Goal: Complete application form

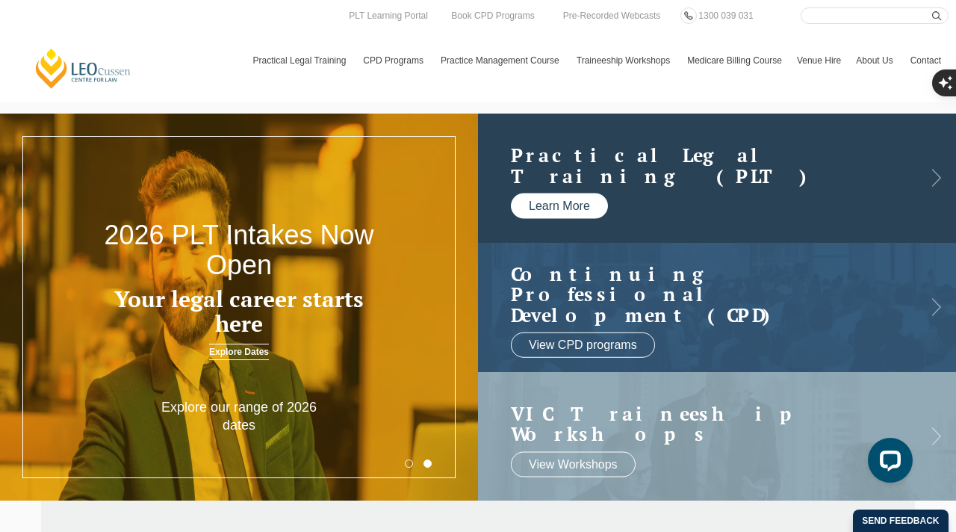
click at [548, 199] on link "Learn More" at bounding box center [559, 205] width 97 height 25
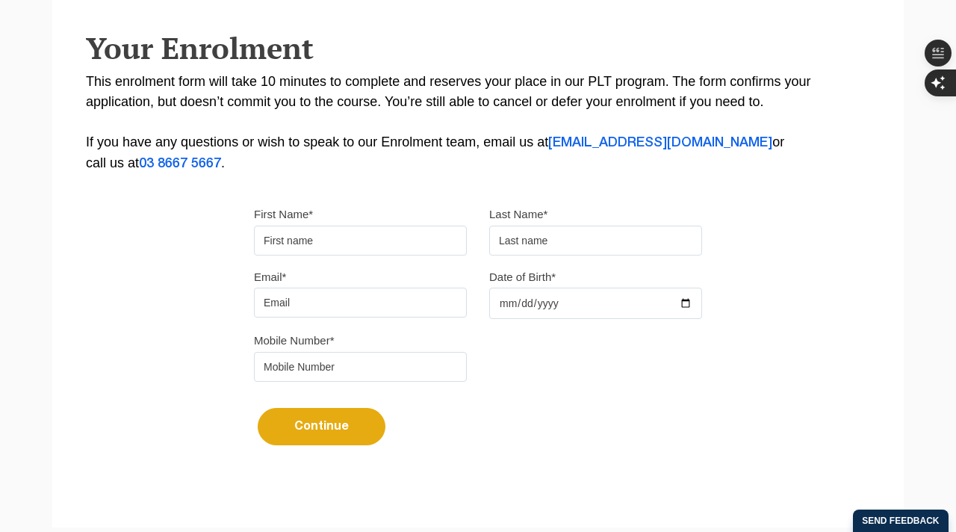
scroll to position [312, 0]
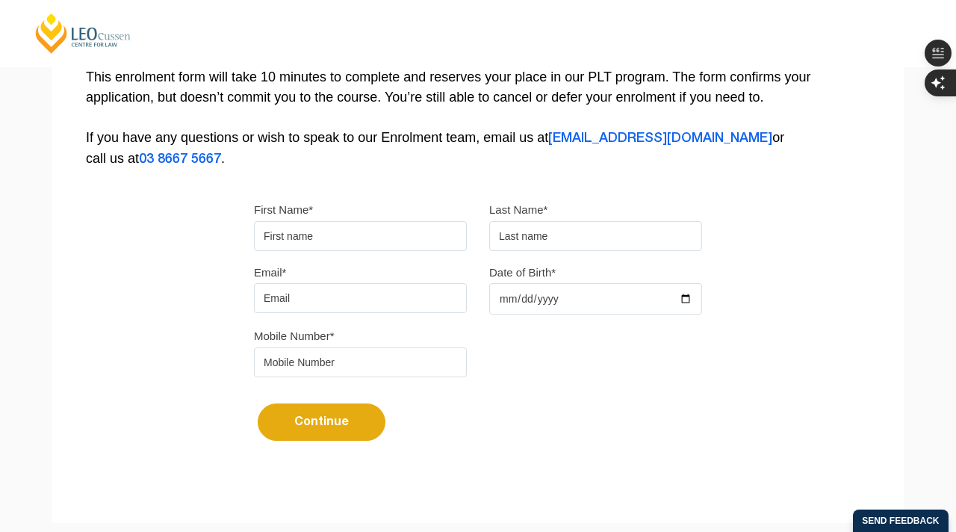
click at [358, 223] on input "First Name*" at bounding box center [360, 236] width 213 height 30
click at [358, 198] on form "First Name* Last Name* Email* Date of Birth* Mobile Number* Continue It looks l…" at bounding box center [478, 327] width 448 height 301
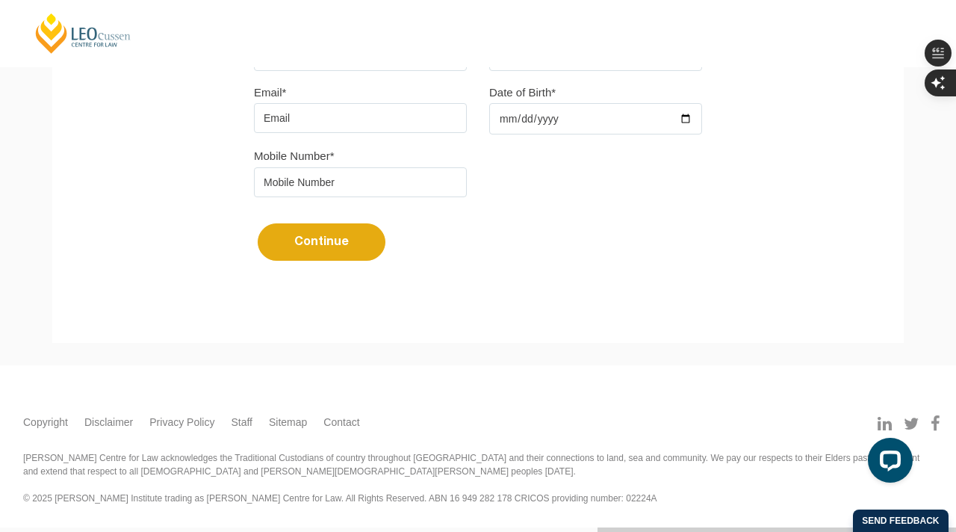
scroll to position [446, 0]
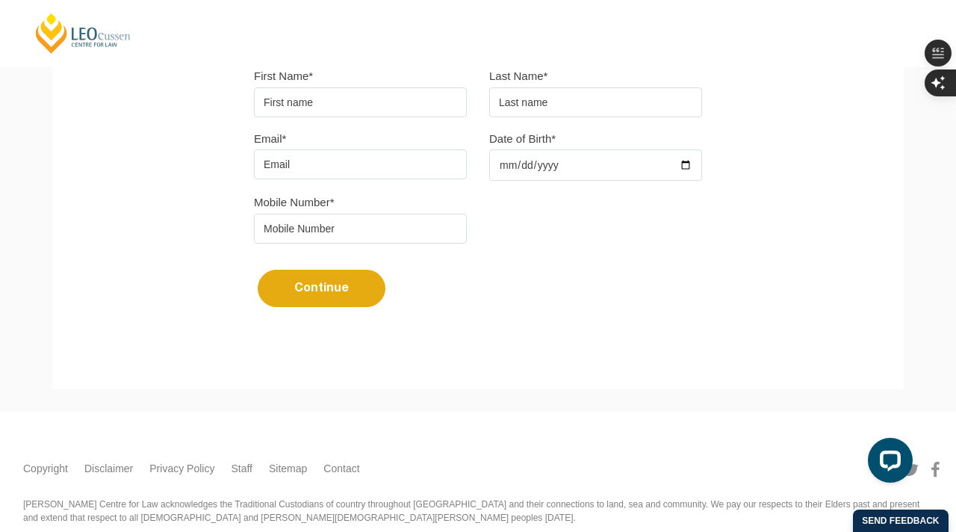
click at [361, 114] on input "First Name*" at bounding box center [360, 102] width 213 height 30
click at [586, 108] on input "text" at bounding box center [595, 102] width 213 height 30
click at [549, 167] on input "Date of Birth*" at bounding box center [595, 164] width 213 height 31
click at [405, 99] on input "First Name*" at bounding box center [360, 102] width 213 height 30
type input "Braeden Rhys"
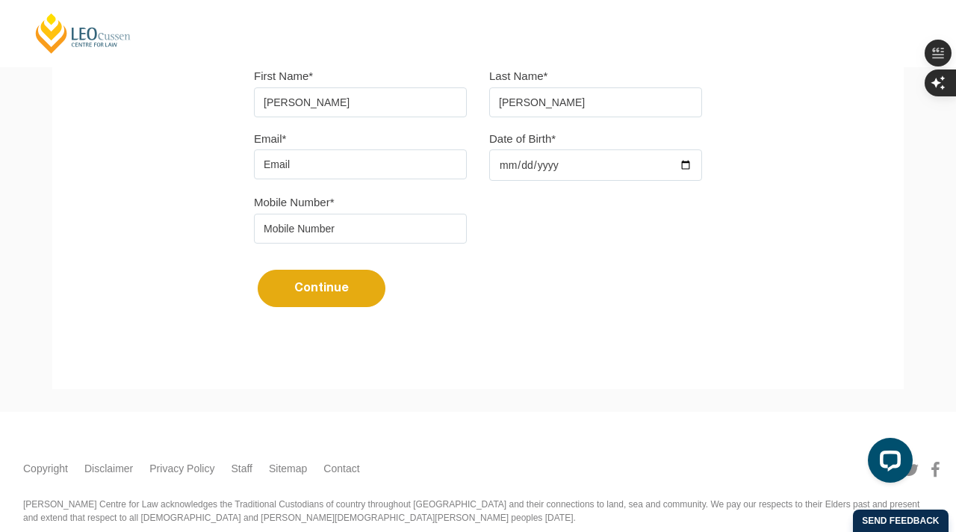
type input "Trotter"
click at [329, 174] on input "Email*" at bounding box center [360, 164] width 213 height 30
type input "braedenrhys@me.com"
type input "1991-09-02"
click at [397, 230] on input "tel" at bounding box center [360, 229] width 213 height 30
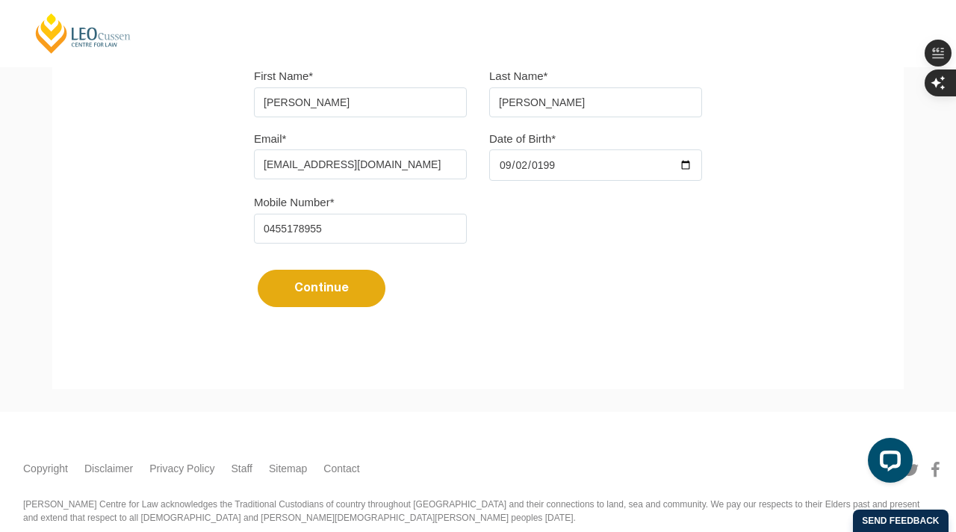
type input "0455178955"
click at [510, 235] on div "Mobile Number* 0455178955" at bounding box center [478, 223] width 470 height 63
click at [352, 294] on button "Continue" at bounding box center [322, 288] width 128 height 37
select select
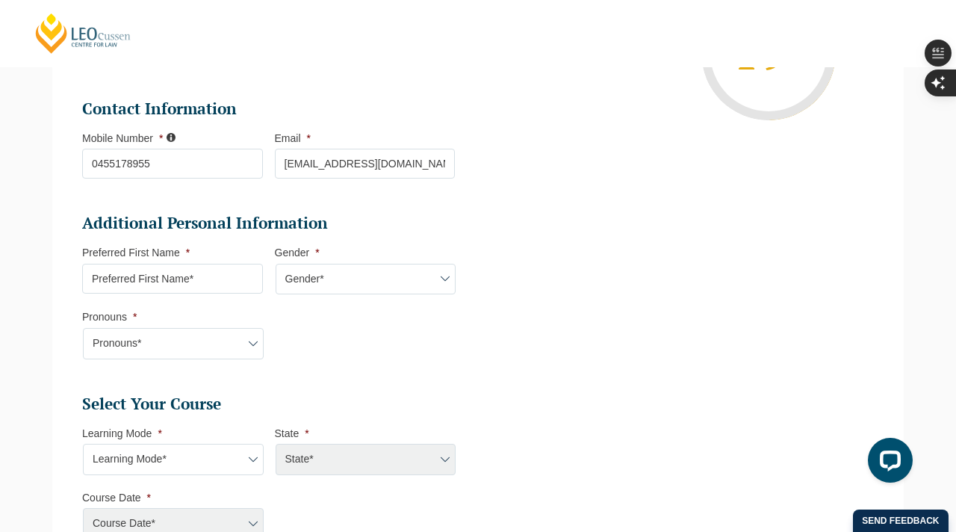
scroll to position [391, 0]
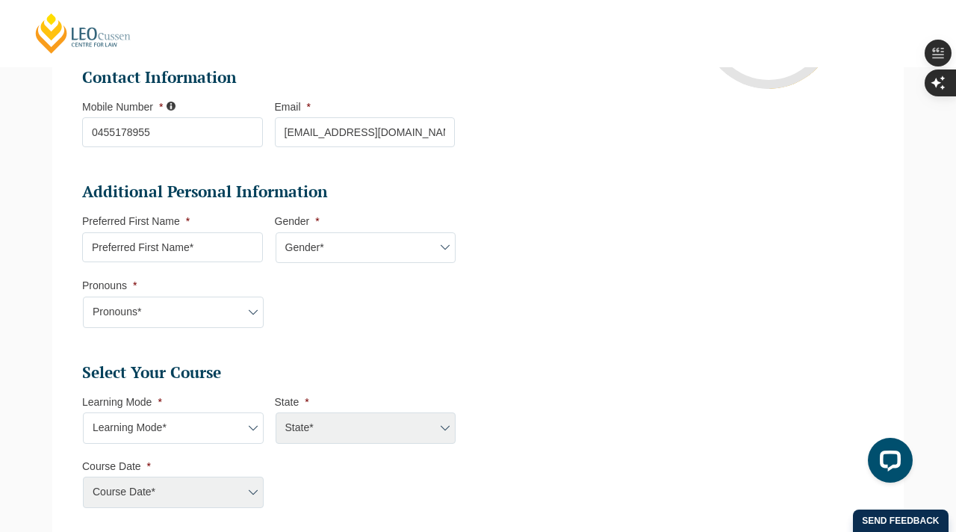
click at [175, 255] on input "Preferred First Name *" at bounding box center [172, 247] width 181 height 30
type input "Braeden Rhys"
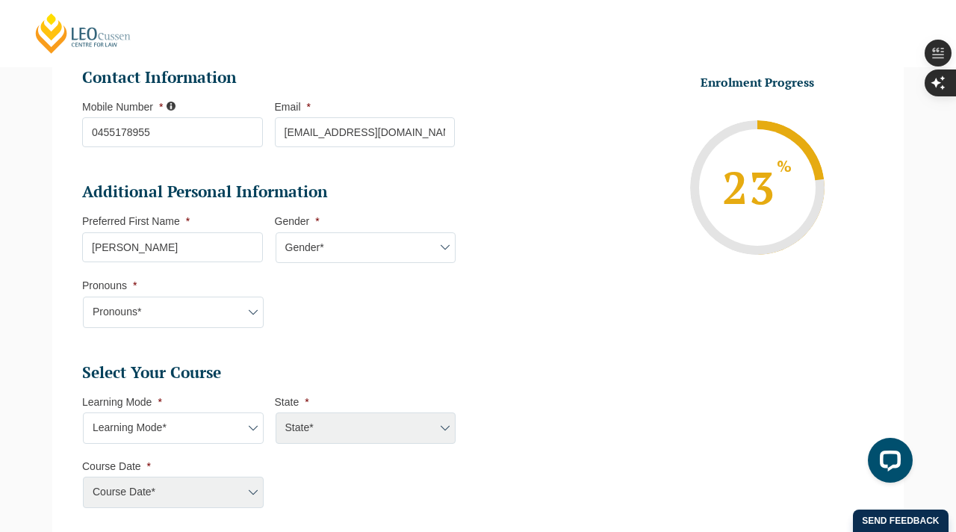
click at [351, 246] on select "Gender* Male Female Nonbinary Intersex Prefer not to disclose Other" at bounding box center [366, 247] width 181 height 31
select select "Male"
click at [276, 234] on select "Gender* Male Female Nonbinary Intersex Prefer not to disclose Other" at bounding box center [366, 247] width 181 height 31
click at [230, 308] on select "Pronouns* She/Her/Hers He/Him/His They/Them/Theirs Other Prefer not to disclose" at bounding box center [173, 311] width 181 height 31
select select "He/Him/His"
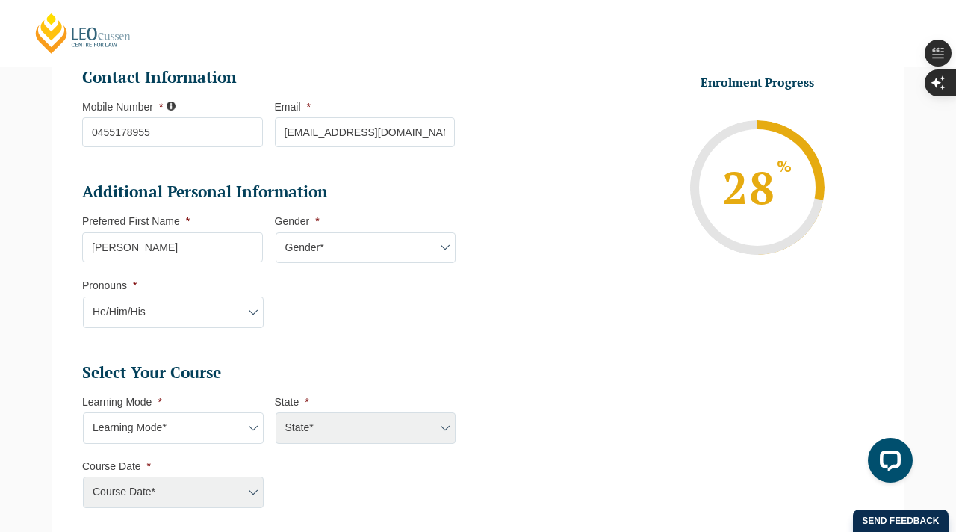
click at [83, 298] on select "Pronouns* She/Her/Hers He/Him/His They/Them/Theirs Other Prefer not to disclose" at bounding box center [173, 311] width 181 height 31
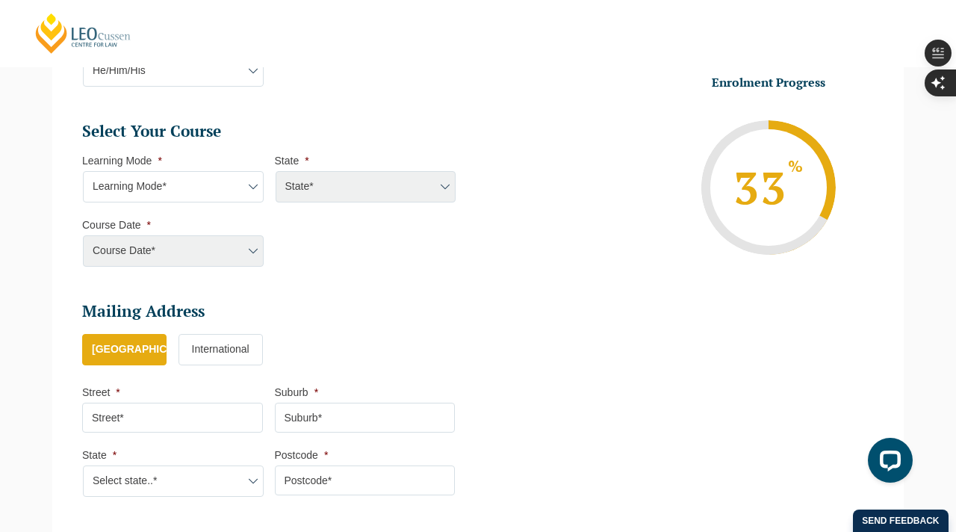
scroll to position [683, 0]
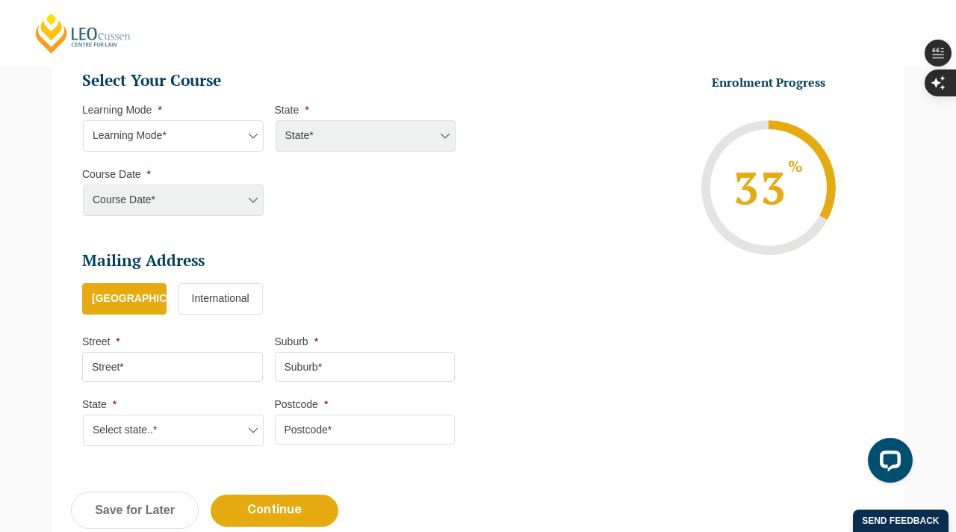
click at [186, 137] on select "Learning Mode* Online Full Time Learning Online Part Time Learning Blended Full…" at bounding box center [173, 135] width 181 height 31
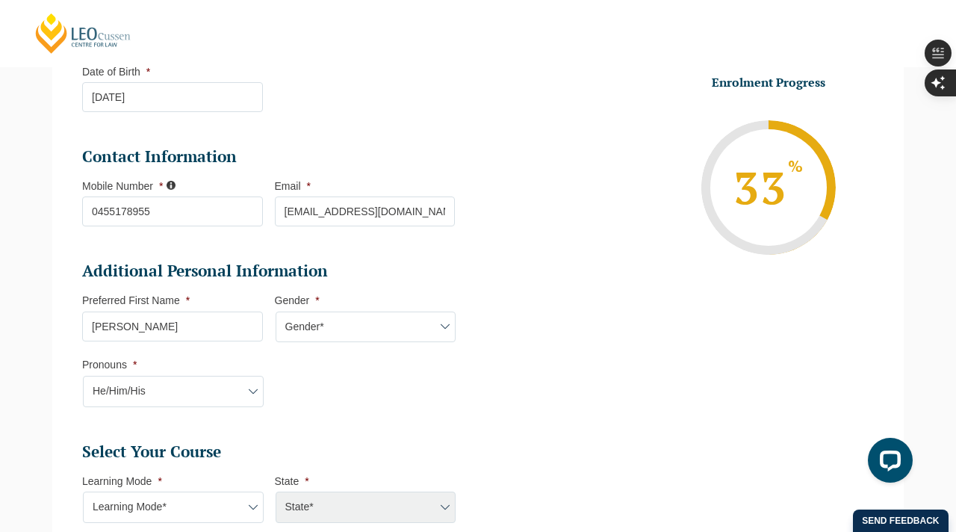
scroll to position [345, 0]
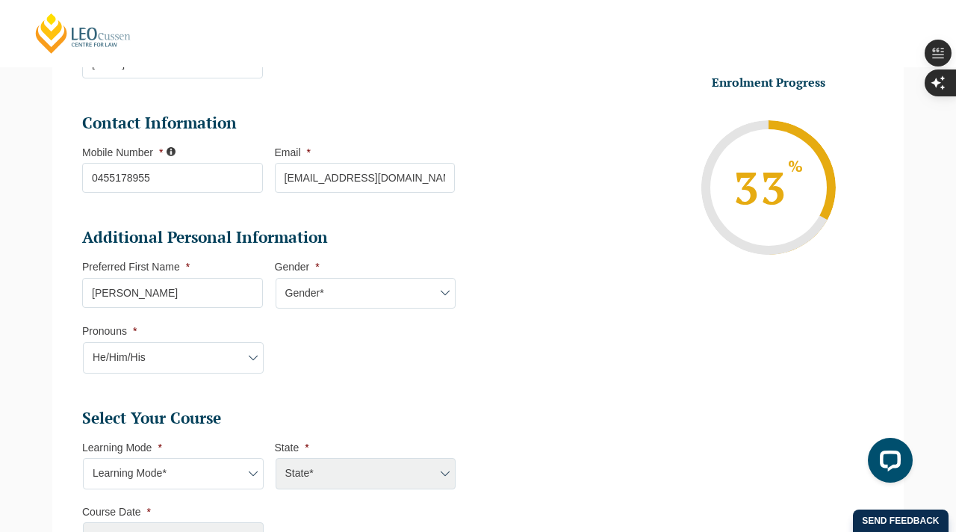
click at [219, 292] on input "Braeden Rhys" at bounding box center [172, 293] width 181 height 30
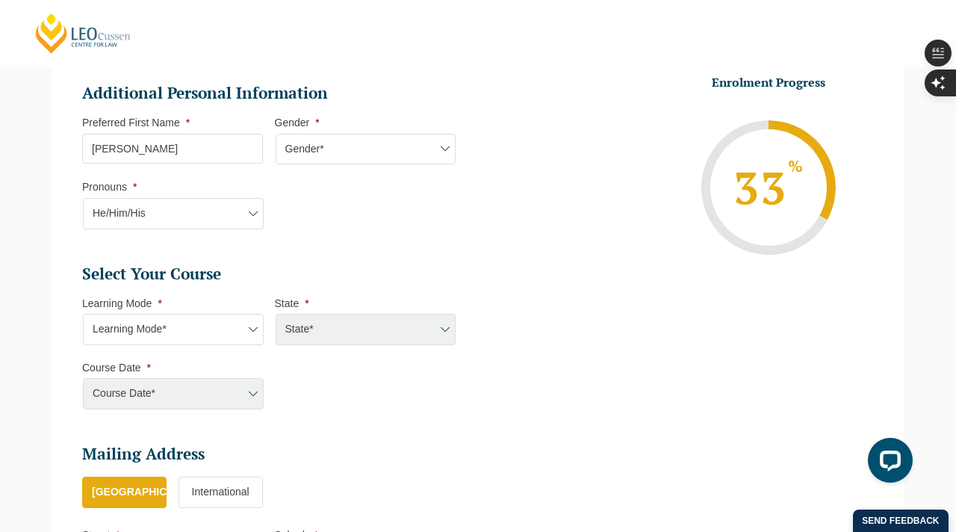
scroll to position [506, 0]
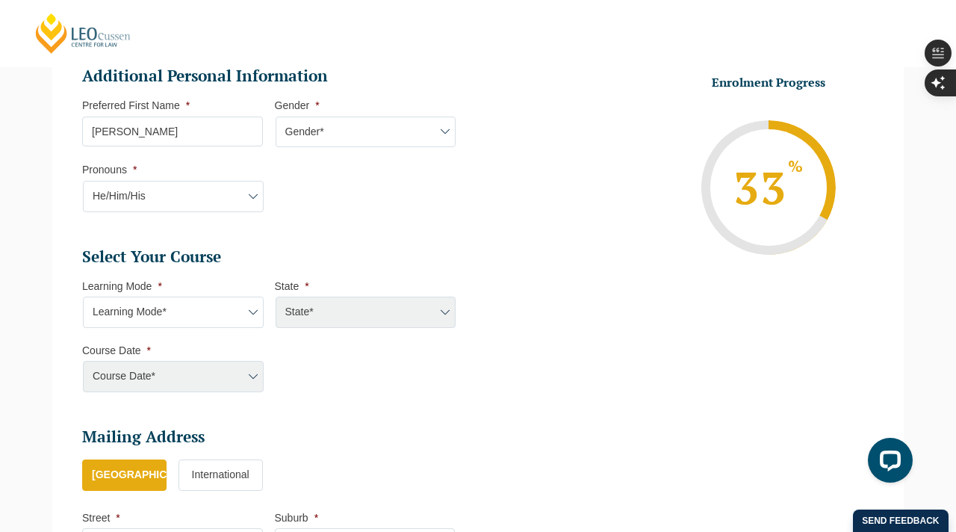
click at [220, 312] on select "Learning Mode* Online Full Time Learning Online Part Time Learning Blended Full…" at bounding box center [173, 311] width 181 height 31
select select "Online Full Time Learning"
click at [83, 298] on select "Learning Mode* Online Full Time Learning Online Part Time Learning Blended Full…" at bounding box center [173, 311] width 181 height 31
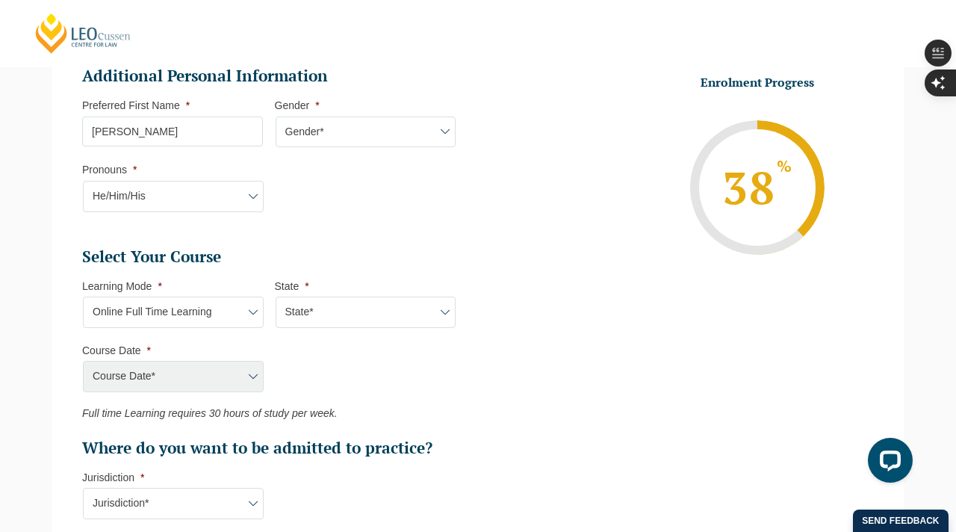
click at [307, 325] on select "State* National (ACT/NSW, VIC, QLD, SA, WA)" at bounding box center [366, 311] width 181 height 31
select select "National (ACT/NSW, VIC, QLD, SA, WA)"
click at [276, 298] on select "State* National (ACT/NSW, VIC, QLD, SA, WA)" at bounding box center [366, 311] width 181 height 31
click at [191, 370] on select "Course Date* September 2025 (22-Sep-2025 to 20-Feb-2026) December 2025 (08-Dec-…" at bounding box center [173, 376] width 181 height 31
select select "December 2025 (08-Dec-2025 to 16-May-2026)"
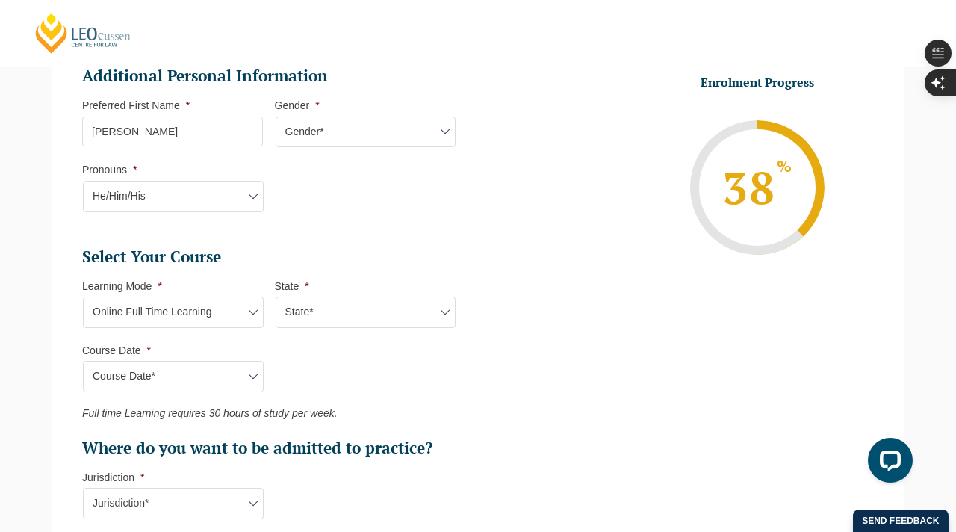
click at [83, 362] on select "Course Date* September 2025 (22-Sep-2025 to 20-Feb-2026) December 2025 (08-Dec-…" at bounding box center [173, 376] width 181 height 31
type input "Intake 11 December 2025 FT"
type input "Practical Legal Training (NAT)"
select select "NAT PLT (DEC) 2025 Full Time Online"
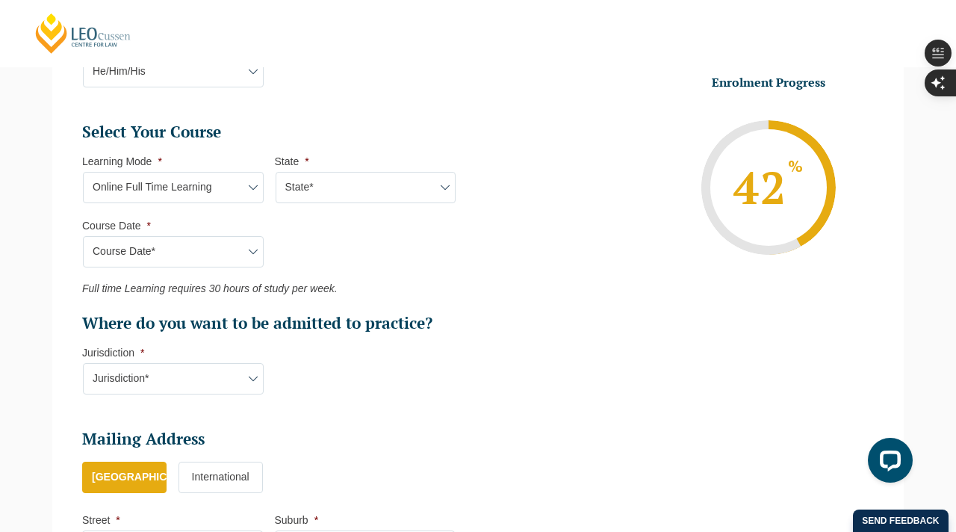
scroll to position [677, 0]
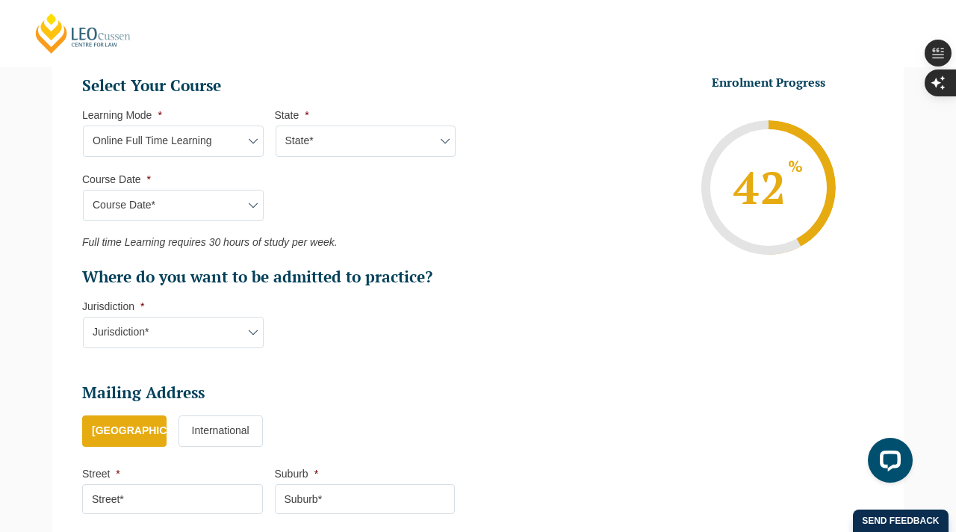
click at [231, 334] on select "Jurisdiction* VIC ACT/NSW SA WA QLD" at bounding box center [173, 332] width 181 height 31
select select "ACT/NSW"
click at [83, 318] on select "Jurisdiction* VIC ACT/NSW SA WA QLD" at bounding box center [173, 332] width 181 height 31
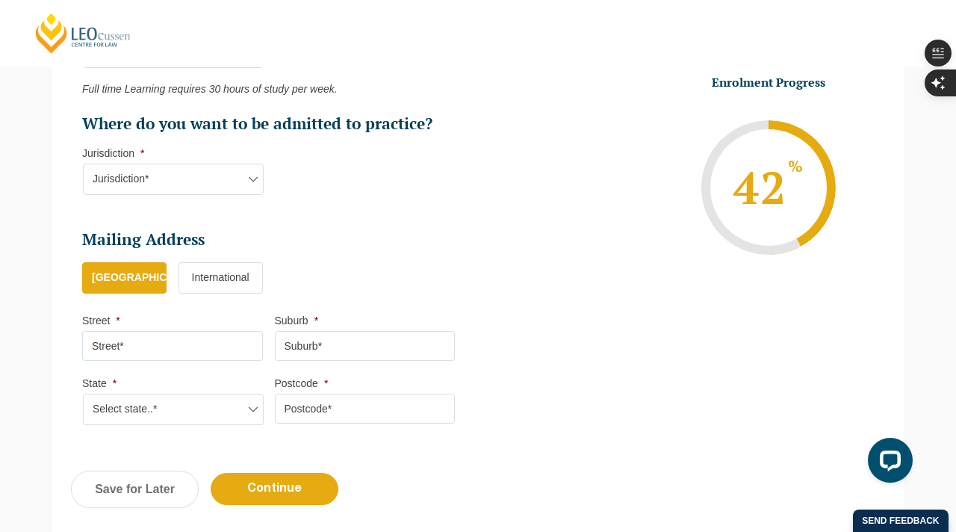
scroll to position [845, 0]
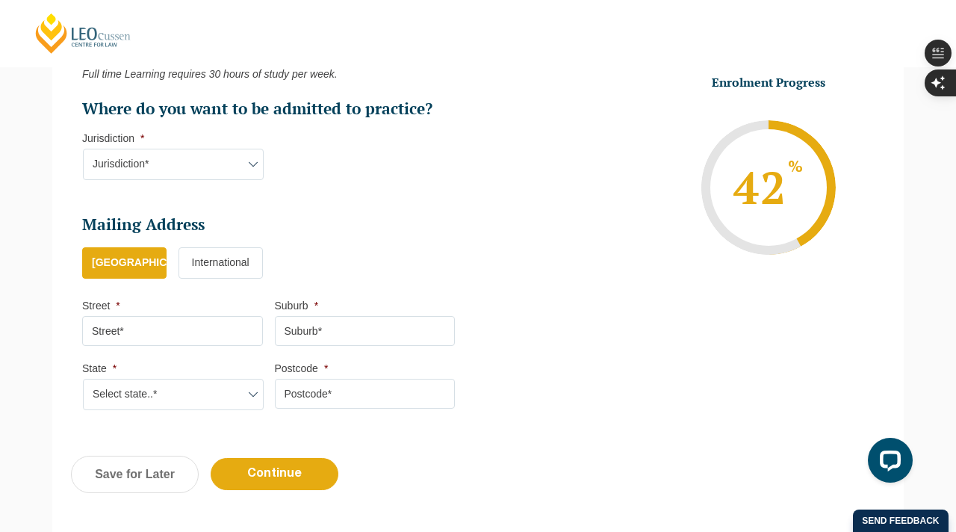
click at [162, 329] on input "Street *" at bounding box center [172, 331] width 181 height 30
type input "6 Snowy Gum Rise"
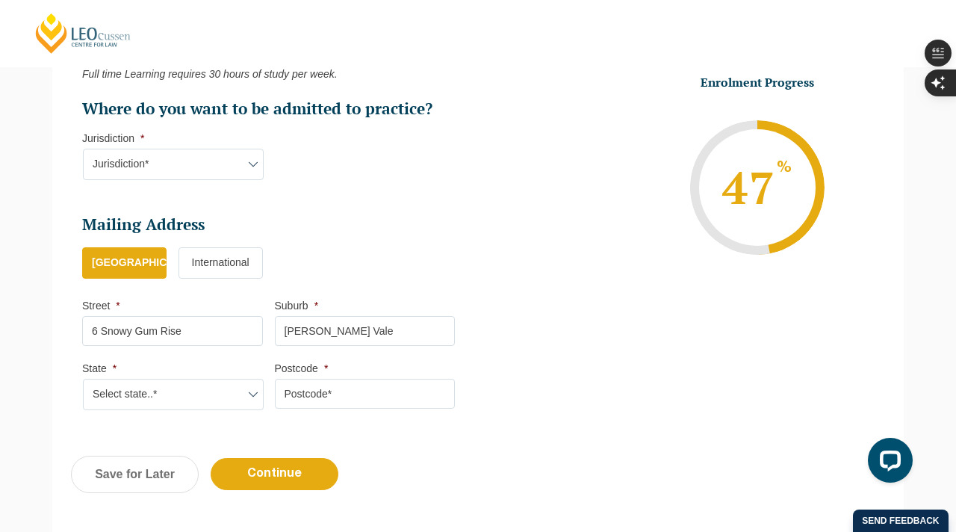
type input "Moss Vale"
select select "NSW"
type input "2577"
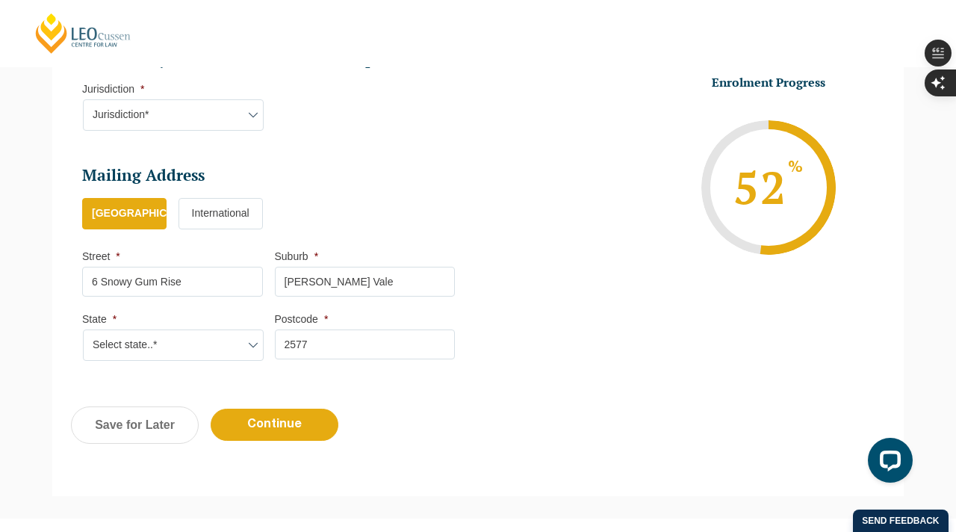
scroll to position [936, 0]
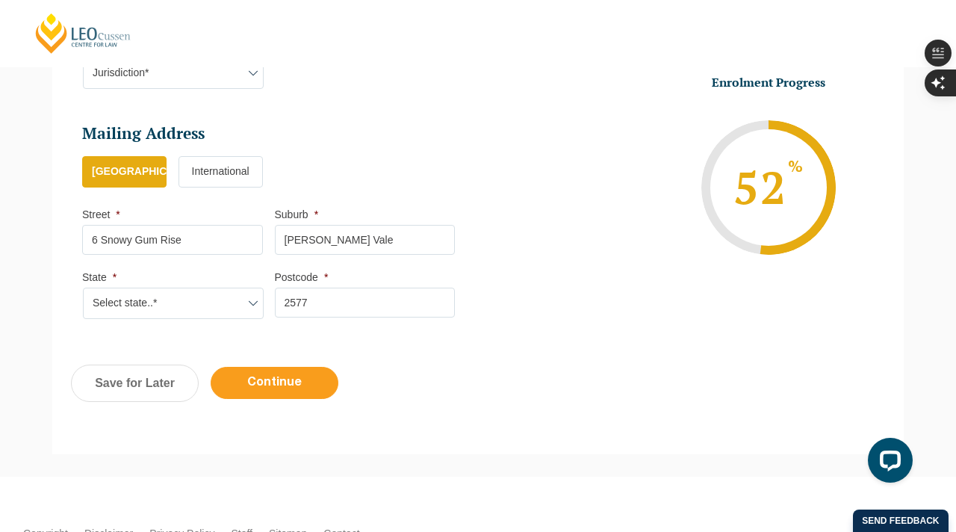
click at [226, 387] on input "Continue" at bounding box center [275, 383] width 128 height 32
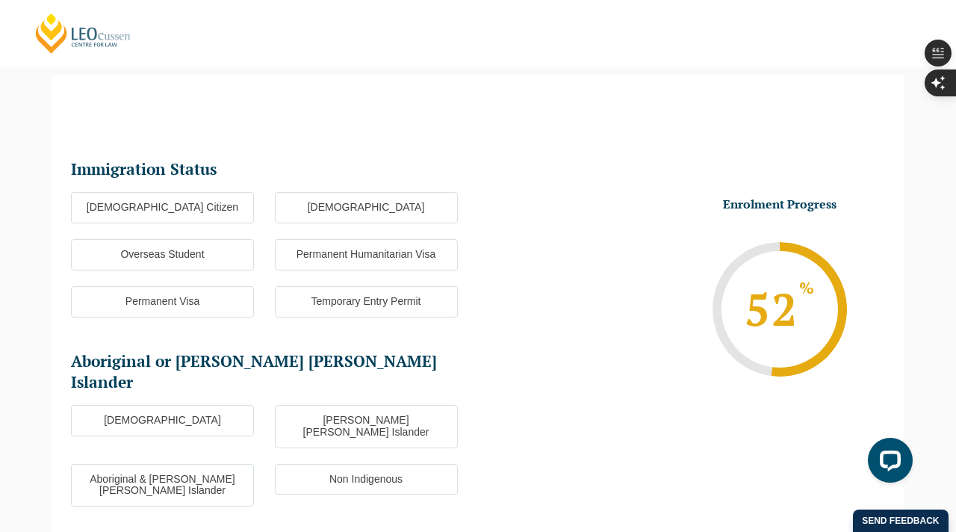
scroll to position [121, 0]
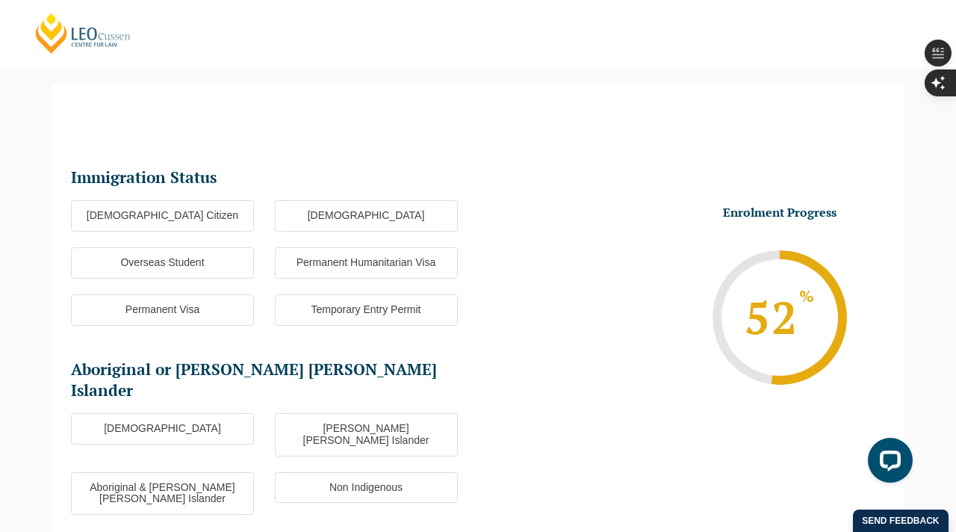
click at [214, 215] on label "Australian Citizen" at bounding box center [162, 215] width 183 height 31
click at [0, 0] on input "Australian Citizen" at bounding box center [0, 0] width 0 height 0
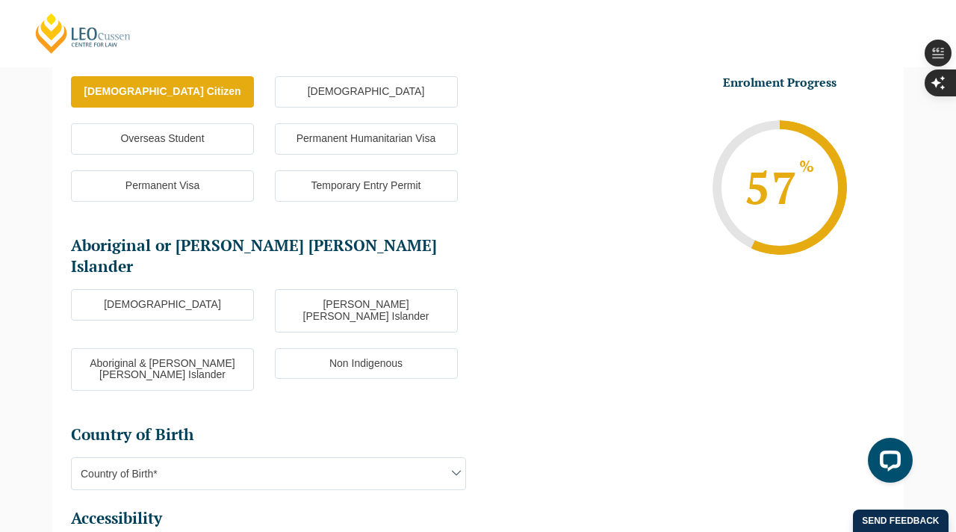
scroll to position [258, 0]
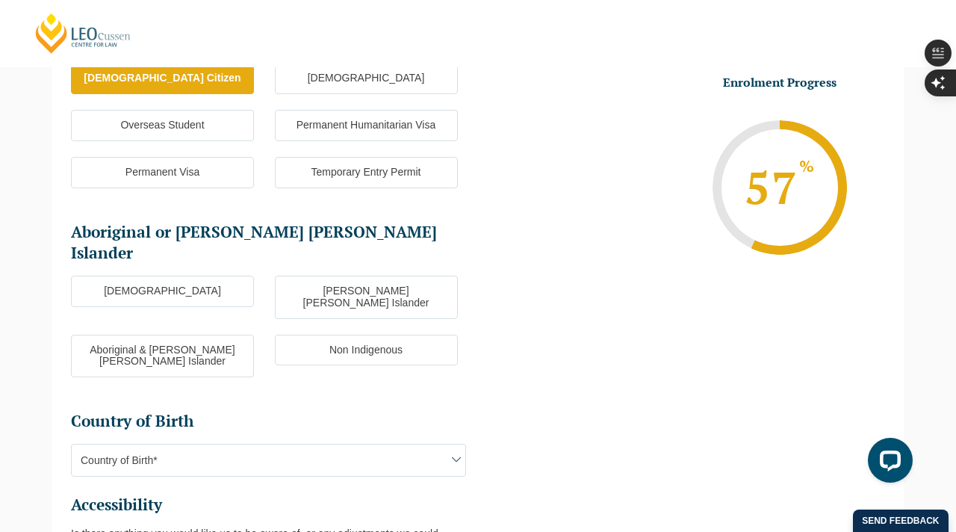
click at [323, 335] on label "Non Indigenous" at bounding box center [366, 350] width 183 height 31
click at [0, 0] on input "Non Indigenous" at bounding box center [0, 0] width 0 height 0
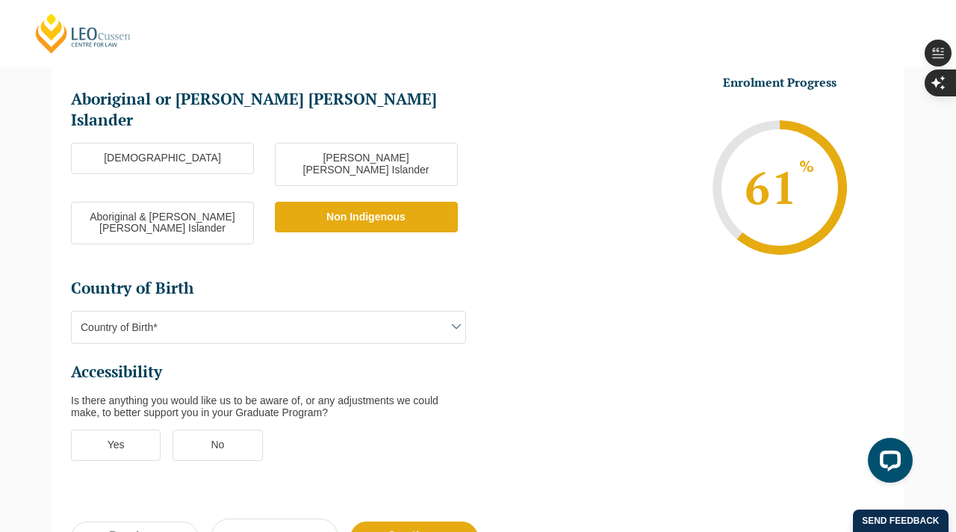
scroll to position [413, 0]
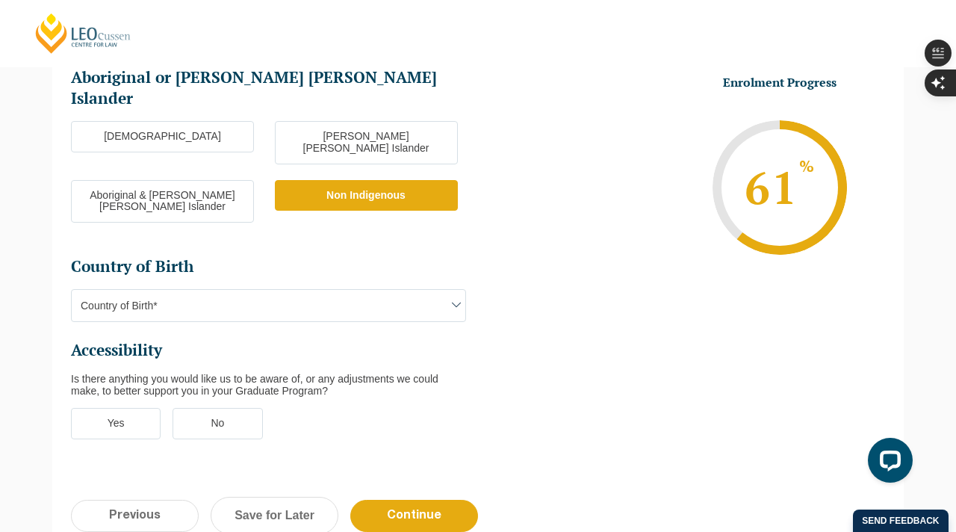
click at [264, 290] on span "Country of Birth*" at bounding box center [269, 305] width 394 height 31
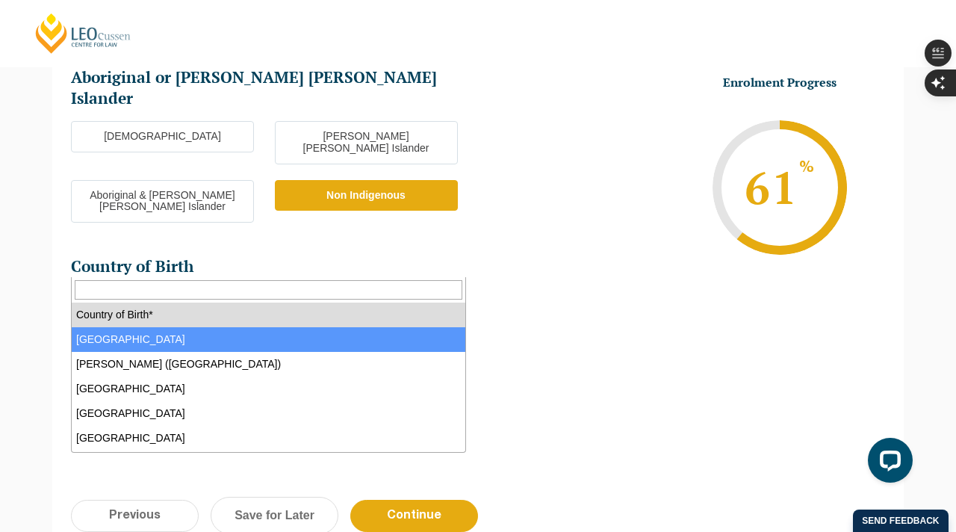
select select "Australia 1101"
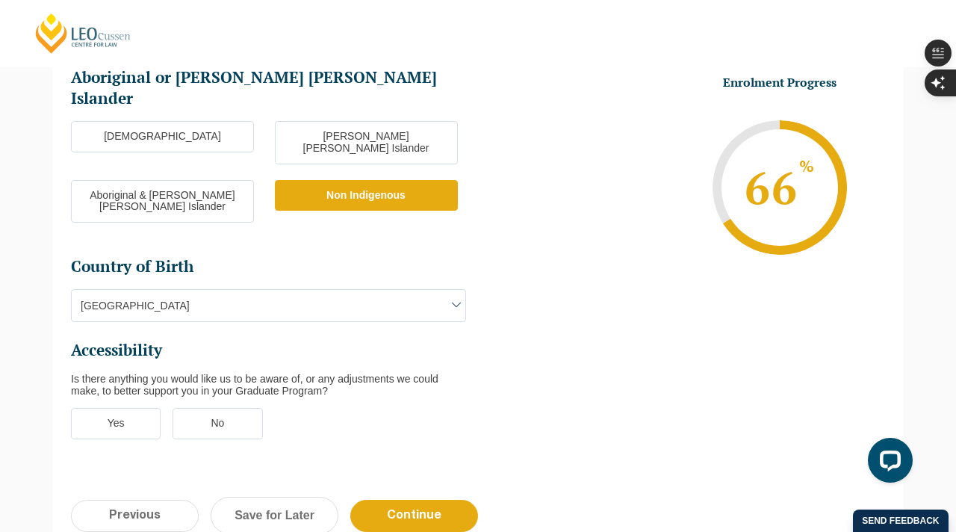
scroll to position [491, 0]
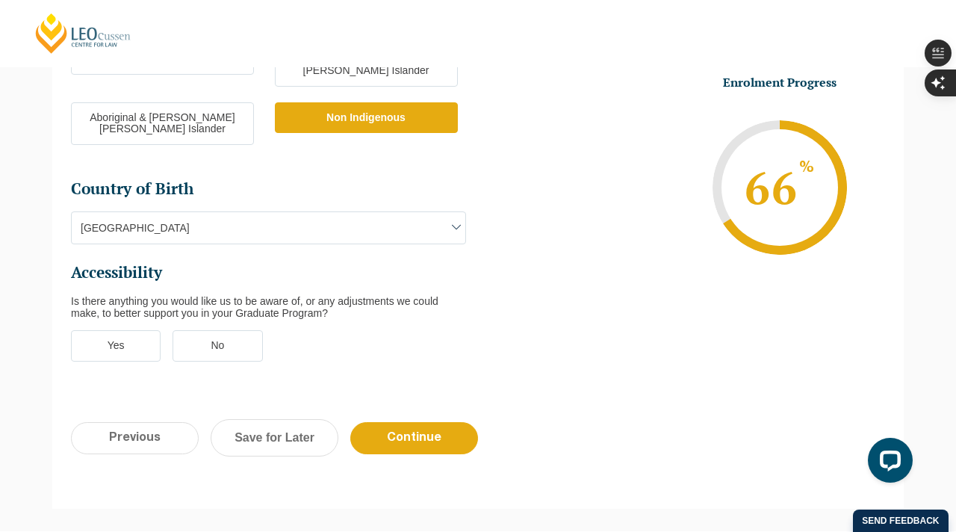
click at [153, 330] on label "Yes" at bounding box center [116, 345] width 90 height 31
click at [0, 0] on input "Yes" at bounding box center [0, 0] width 0 height 0
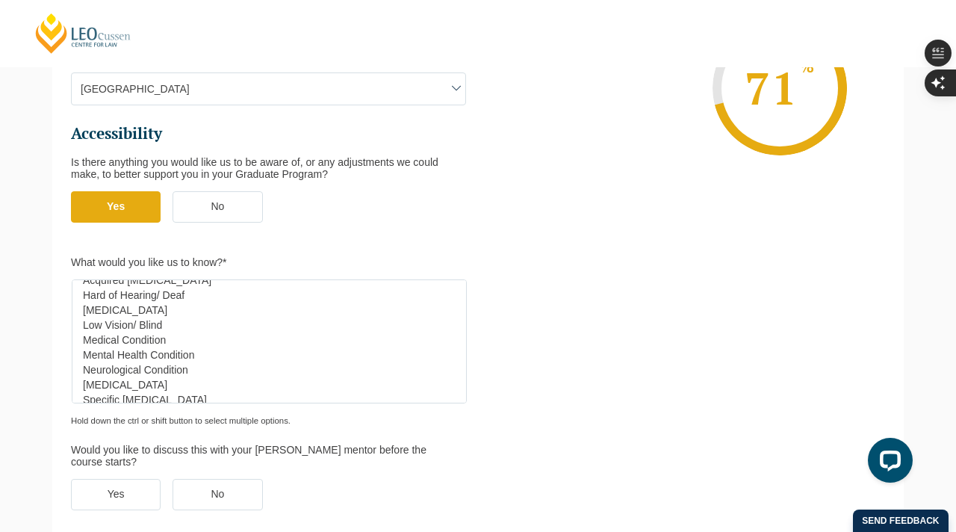
scroll to position [13, 0]
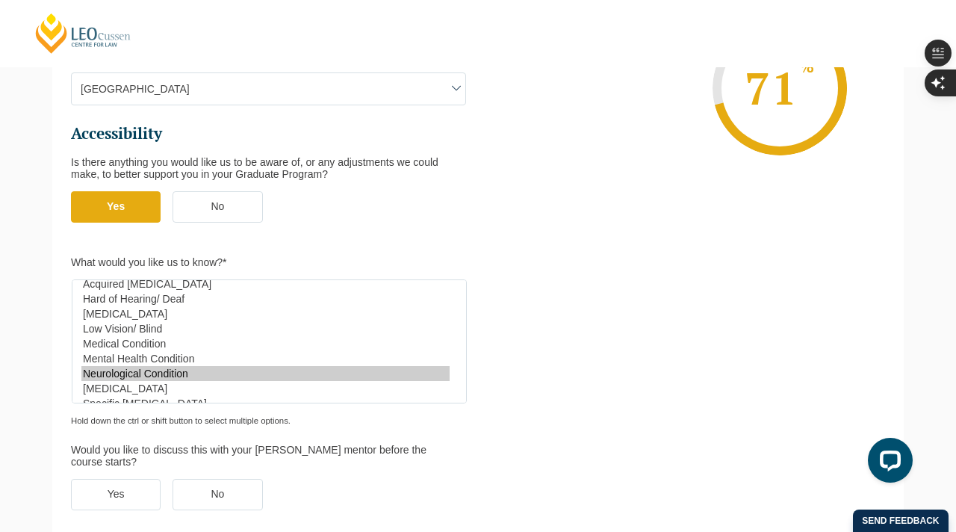
click at [161, 366] on option "Neurological Condition" at bounding box center [265, 373] width 368 height 15
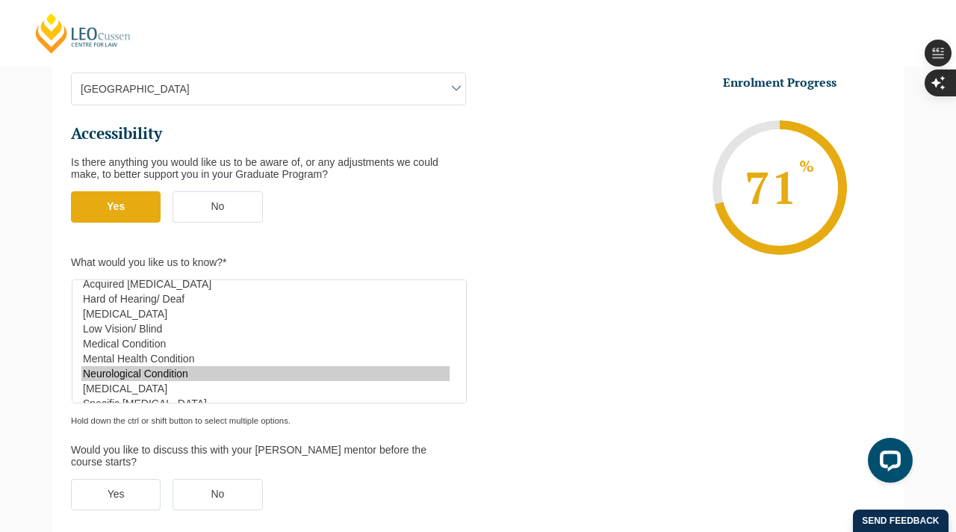
select select "Mental Health Condition"
click at [164, 351] on option "Mental Health Condition" at bounding box center [265, 358] width 368 height 15
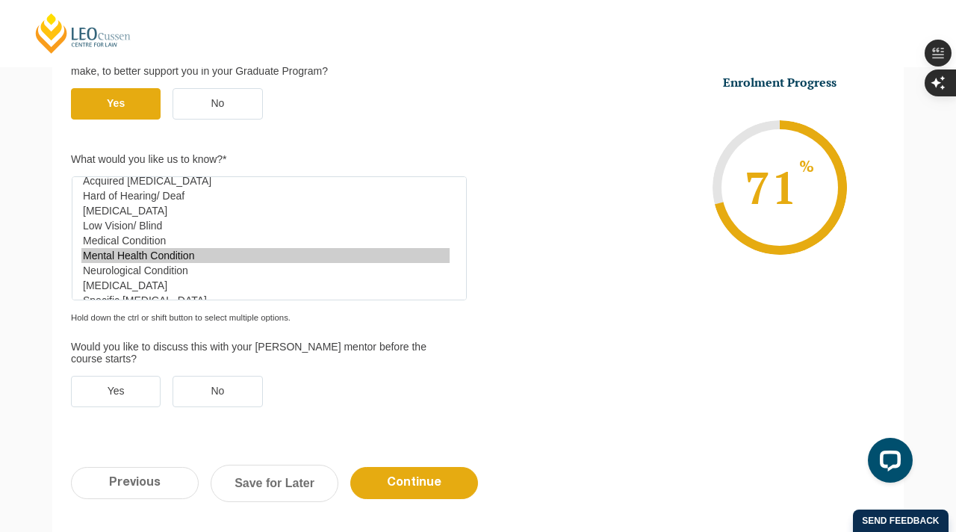
scroll to position [736, 0]
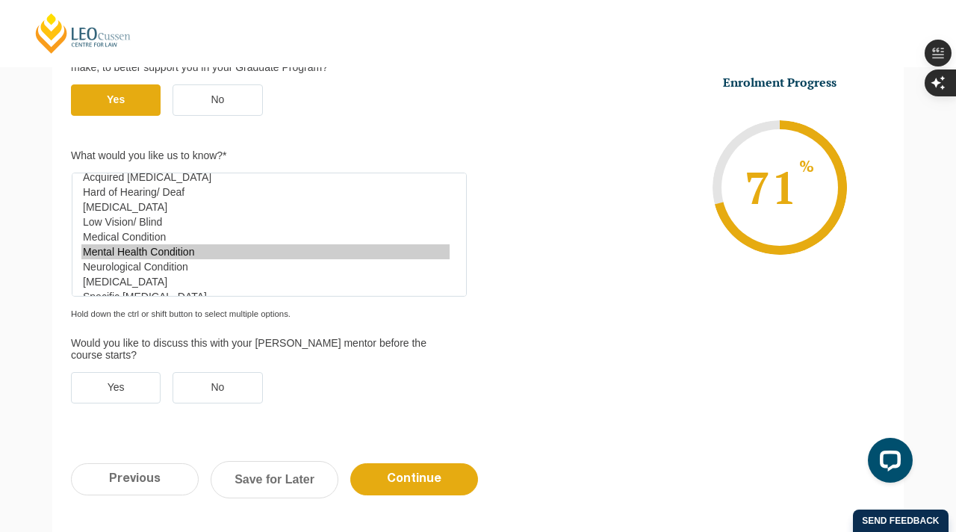
click at [247, 372] on label "No" at bounding box center [218, 387] width 90 height 31
click at [0, 0] on input "No" at bounding box center [0, 0] width 0 height 0
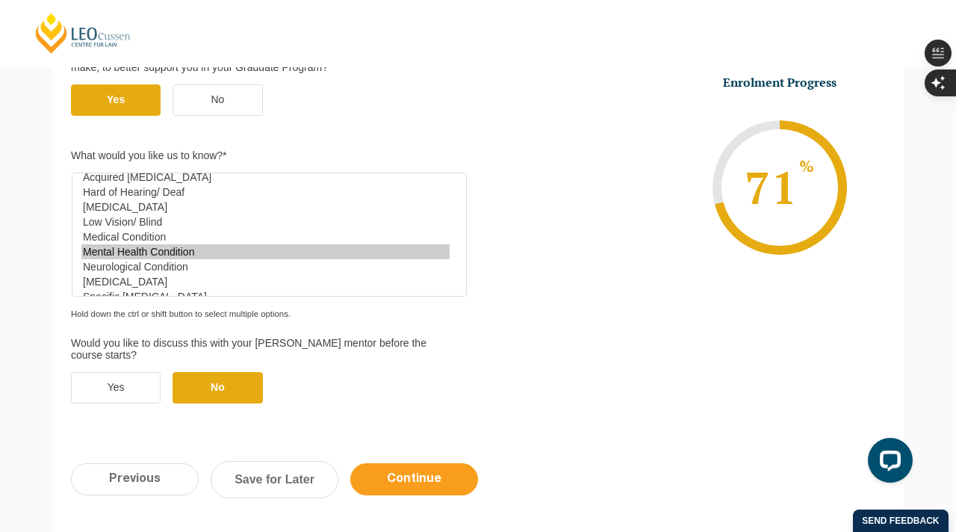
click at [406, 463] on input "Continue" at bounding box center [414, 479] width 128 height 32
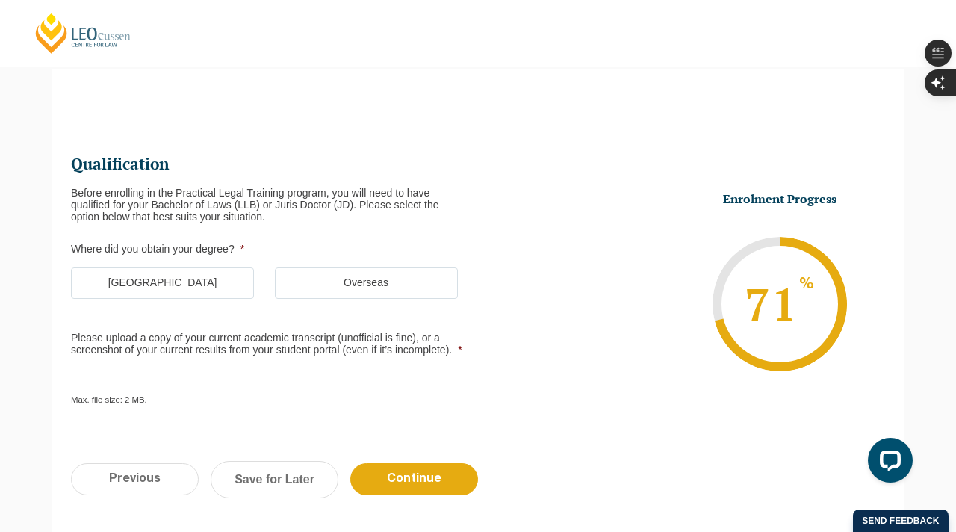
scroll to position [129, 0]
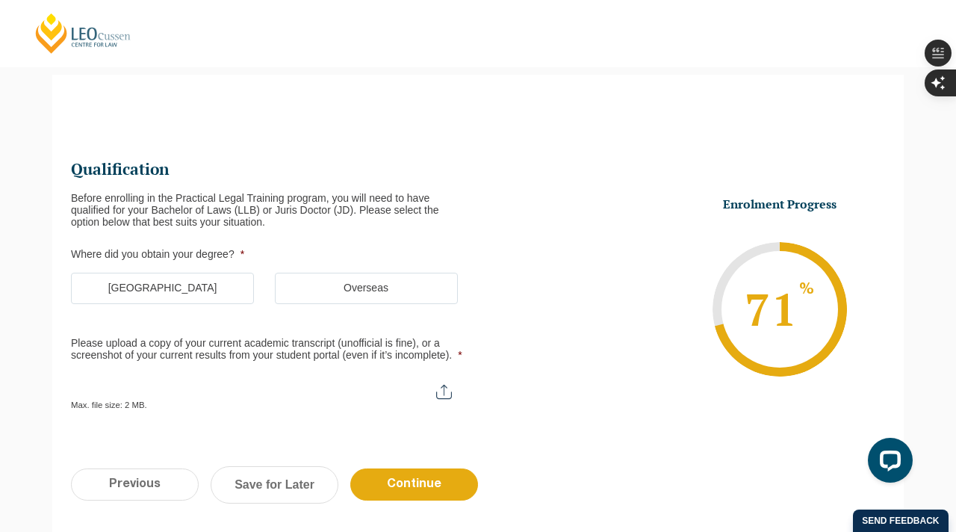
click at [220, 285] on label "Australia" at bounding box center [162, 288] width 183 height 31
click at [0, 0] on input "Australia" at bounding box center [0, 0] width 0 height 0
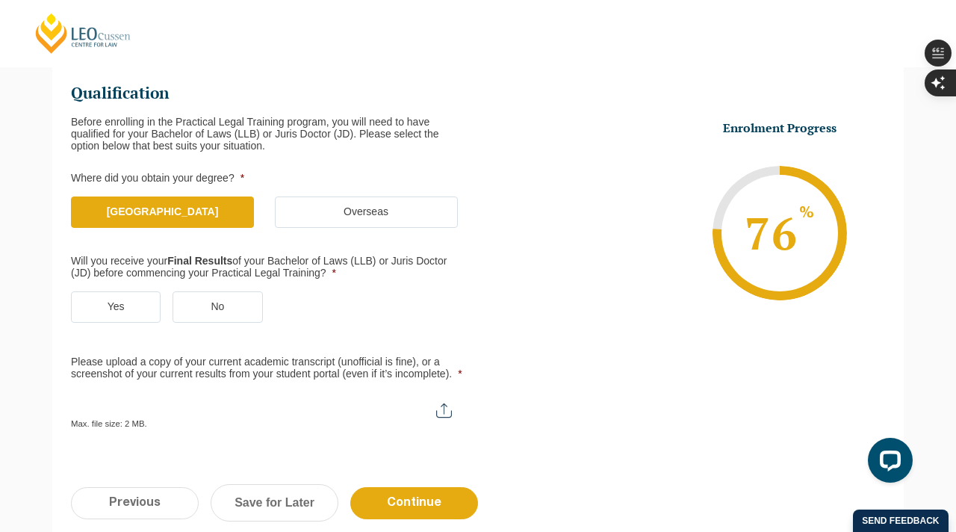
scroll to position [214, 0]
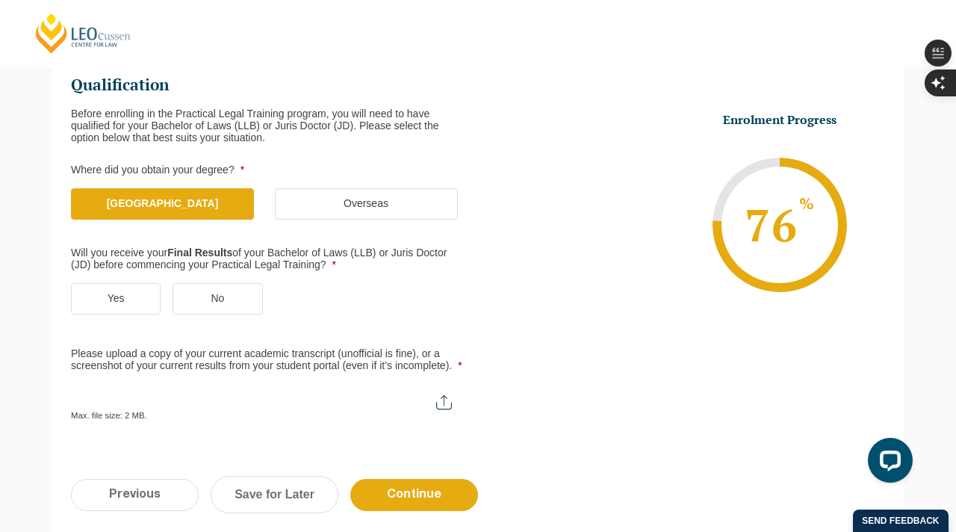
click at [138, 293] on label "Yes" at bounding box center [116, 298] width 90 height 31
click at [0, 0] on input "Yes" at bounding box center [0, 0] width 0 height 0
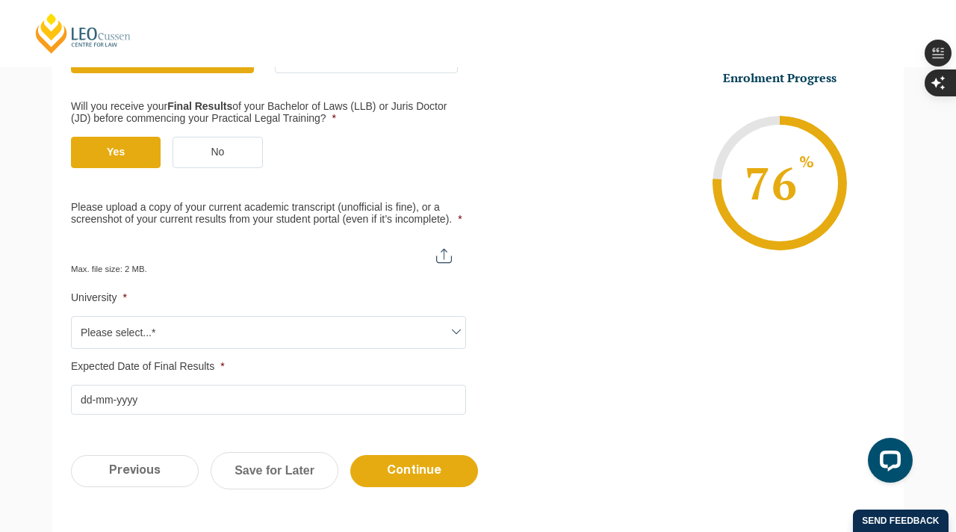
scroll to position [382, 0]
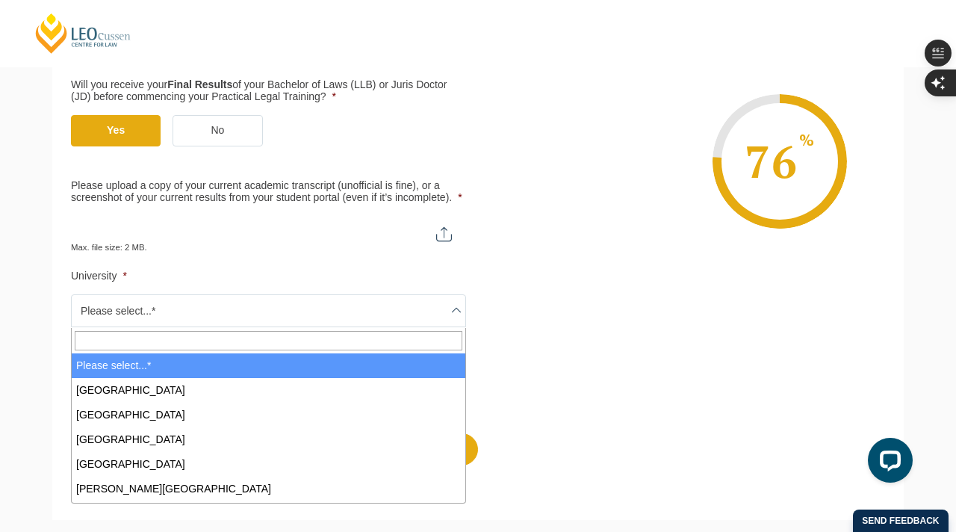
click at [266, 305] on span "Please select...*" at bounding box center [269, 310] width 394 height 31
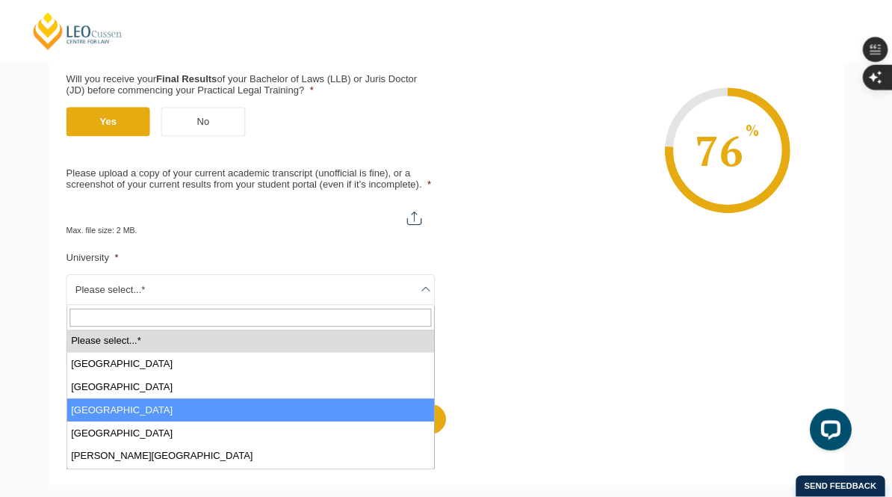
scroll to position [23, 0]
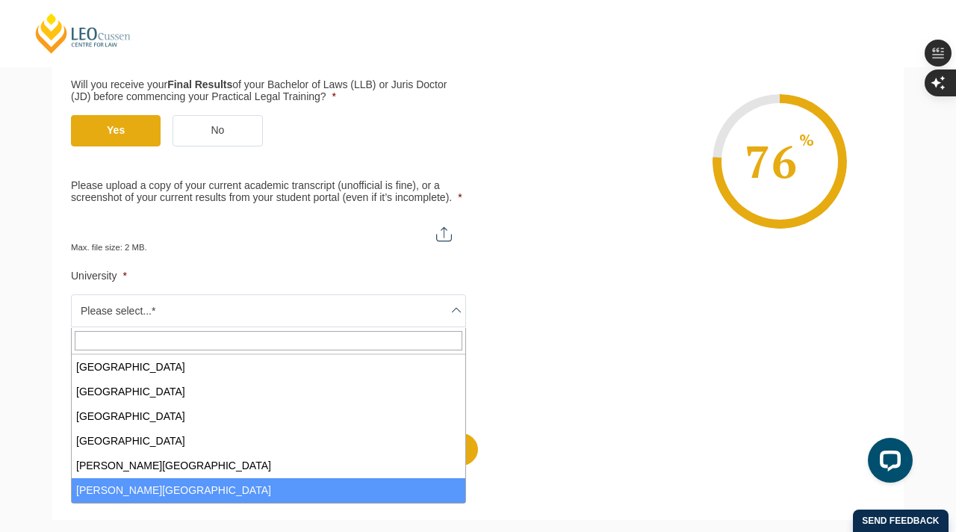
select select "Charles Sturt University"
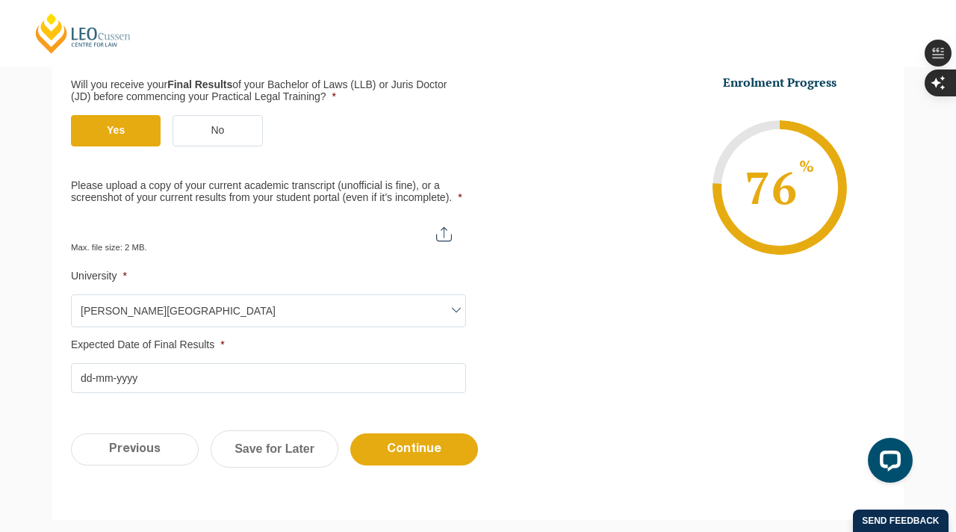
click at [150, 380] on input "Expected Date of Final Results *" at bounding box center [268, 378] width 395 height 30
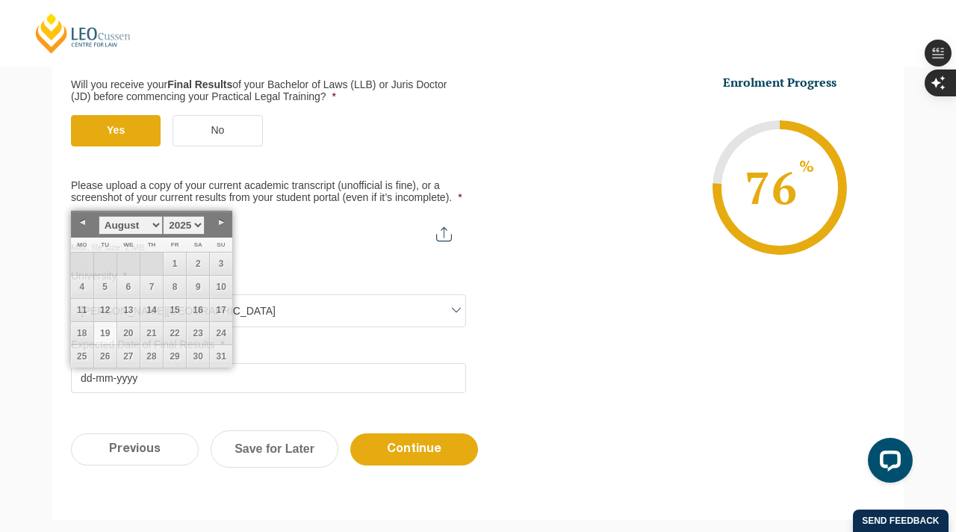
click at [567, 293] on li "Enrolment Progress 76 % Form Progress Download Course Guide enrolment@leocussen…" at bounding box center [681, 187] width 407 height 225
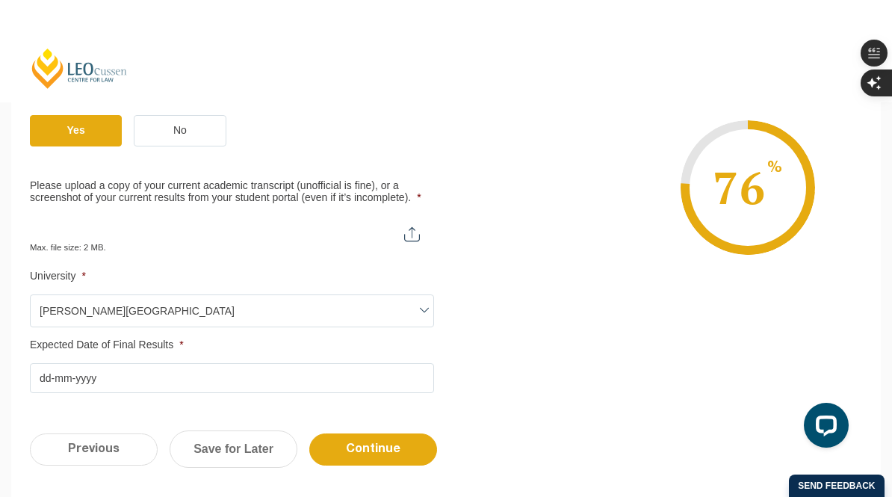
click at [104, 385] on input "Expected Date of Final Results *" at bounding box center [232, 378] width 404 height 30
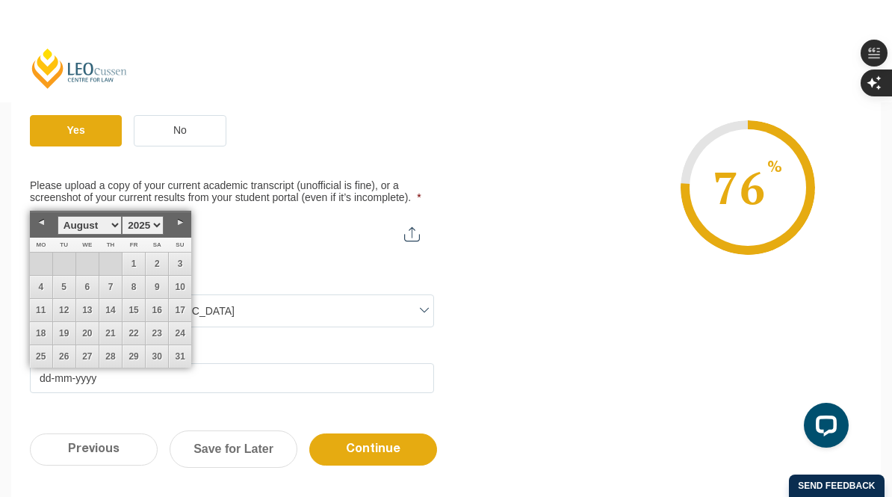
click at [109, 229] on select "January February March April May June July August September October November De…" at bounding box center [90, 225] width 64 height 19
click at [125, 308] on link "14" at bounding box center [133, 310] width 22 height 22
type input "14-11-2025"
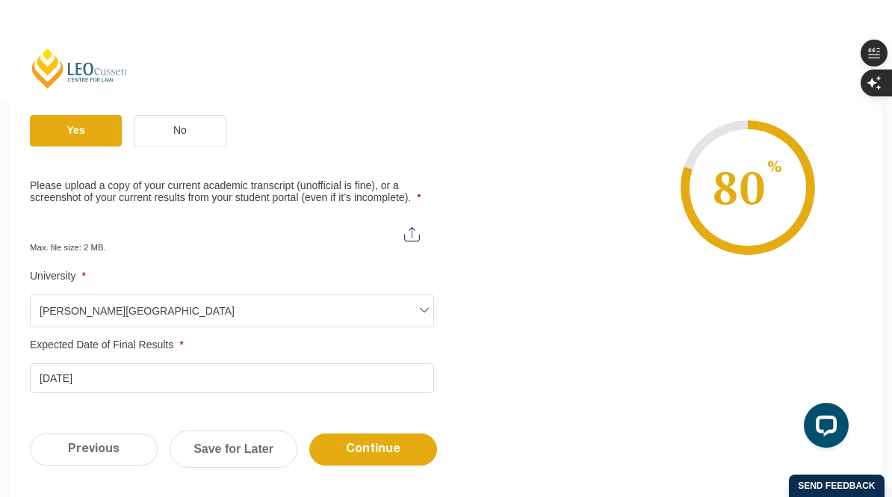
click at [215, 217] on input "Please upload a copy of your current academic transcript (unofficial is fine), …" at bounding box center [232, 228] width 404 height 25
type input "C:\fakepath\08072025_BTrotter_UnofficialTranscript_LawDegree_CSU.pdf"
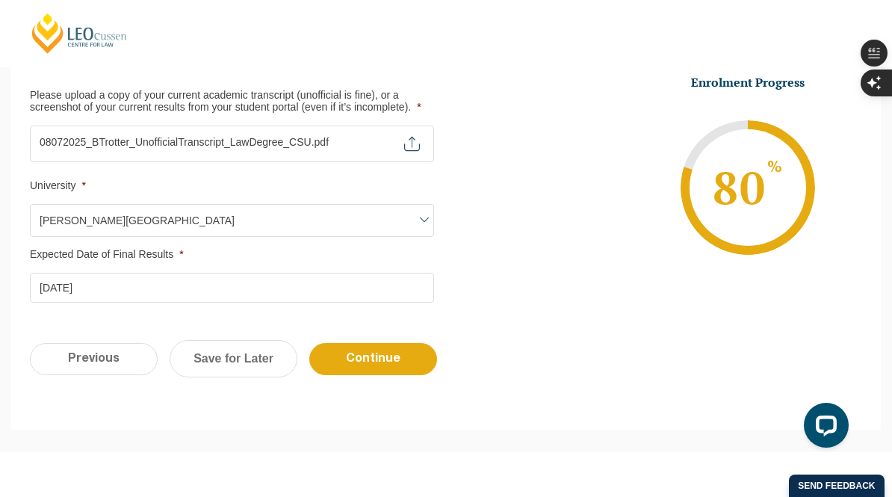
scroll to position [479, 0]
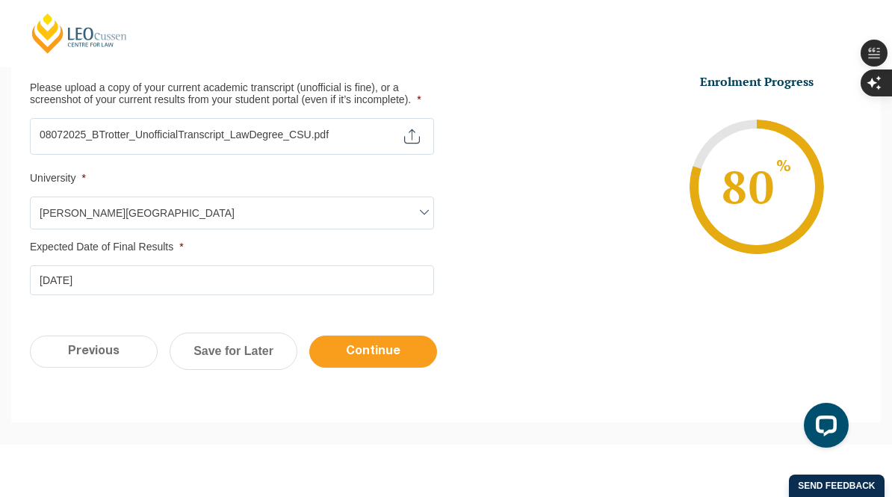
click at [354, 345] on input "Continue" at bounding box center [373, 351] width 128 height 32
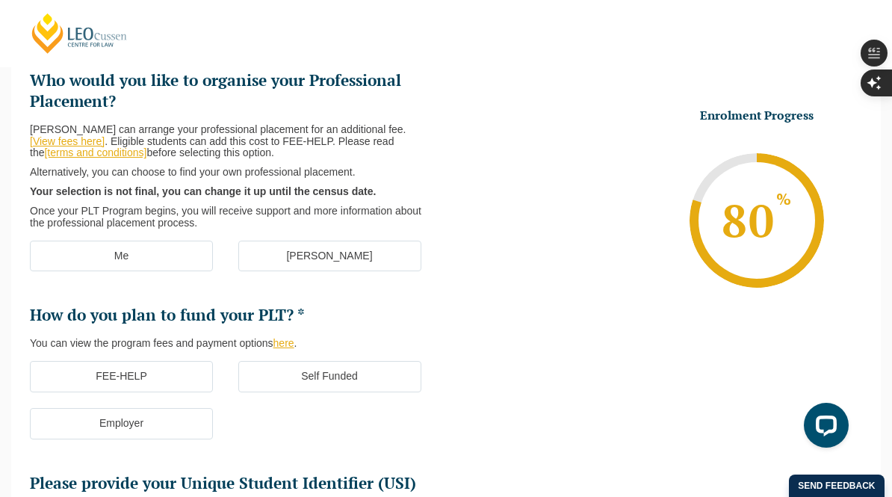
scroll to position [217, 0]
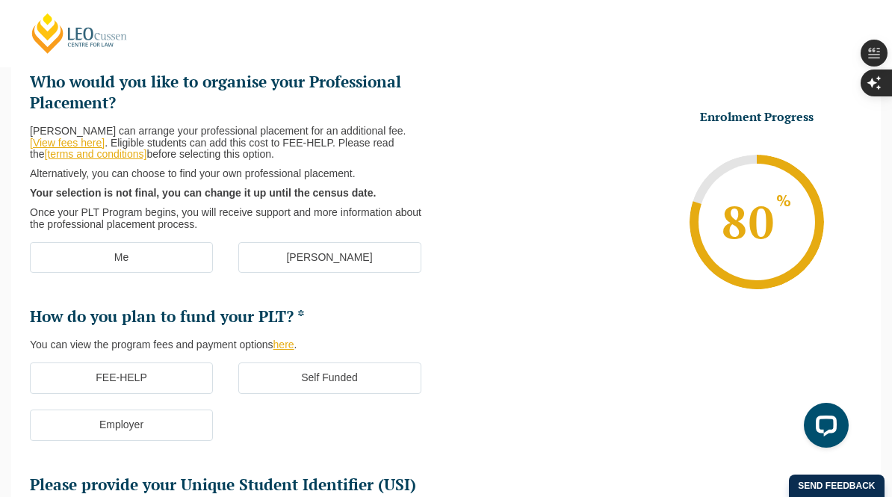
click at [325, 252] on label "[PERSON_NAME]" at bounding box center [329, 257] width 183 height 31
click at [0, 0] on input "[PERSON_NAME]" at bounding box center [0, 0] width 0 height 0
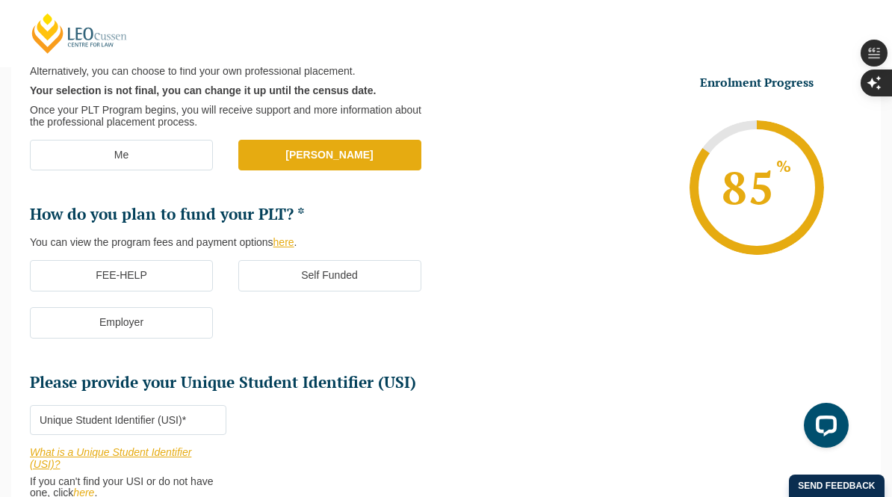
scroll to position [355, 0]
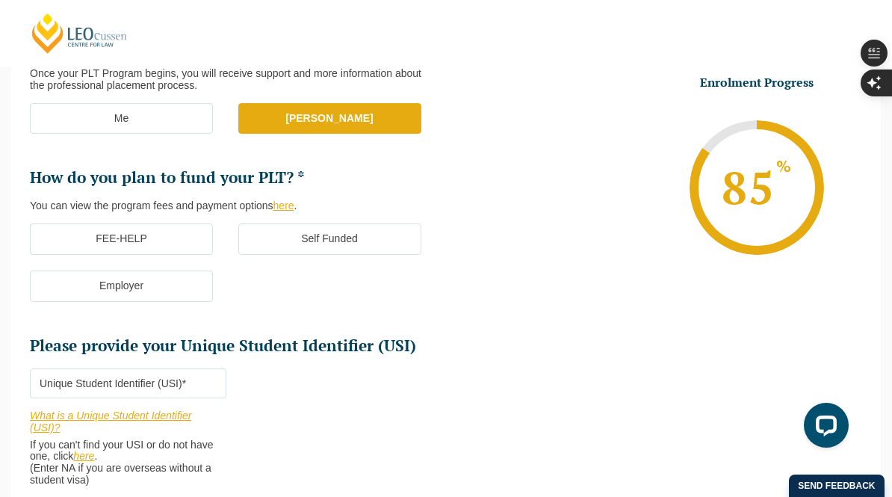
click at [171, 246] on label "FEE-HELP" at bounding box center [121, 238] width 183 height 31
click at [0, 0] on input "FEE-HELP" at bounding box center [0, 0] width 0 height 0
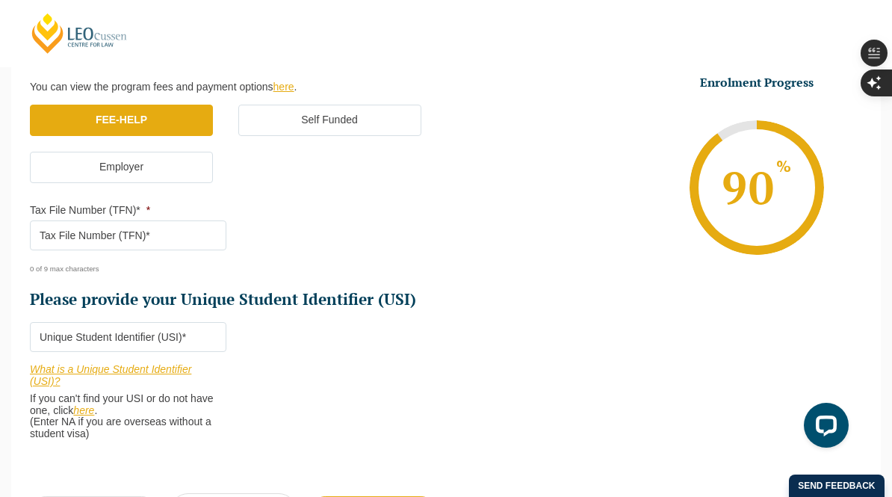
scroll to position [477, 0]
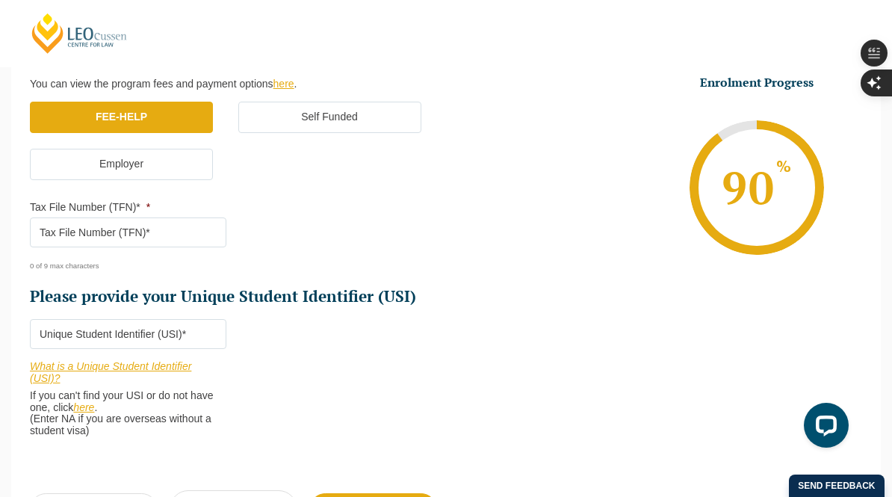
click at [164, 228] on input "Tax File Number (TFN)* *" at bounding box center [128, 232] width 196 height 30
type input "745399062"
drag, startPoint x: 107, startPoint y: 237, endPoint x: 0, endPoint y: 237, distance: 106.8
click at [0, 237] on div "Please note that your information is saved on our server as you enter it. Congr…" at bounding box center [446, 153] width 892 height 853
type input "869686175"
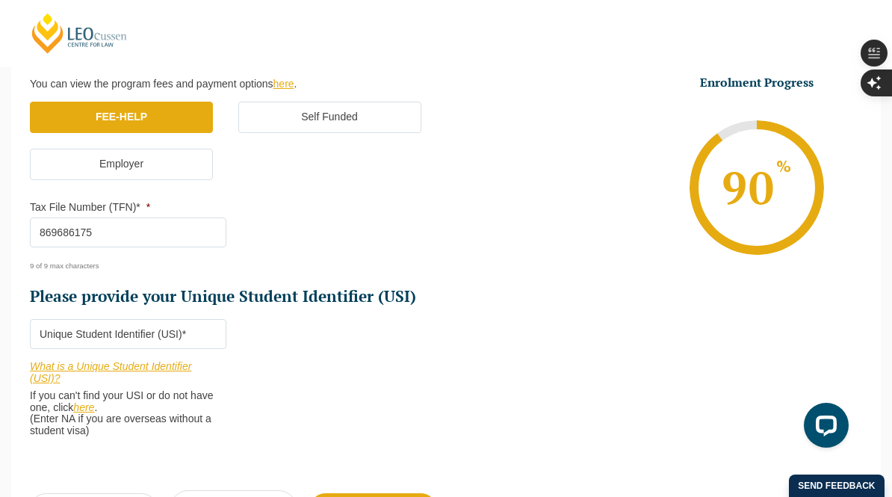
click at [138, 333] on input "Please provide your Unique Student Identifier (USI) *" at bounding box center [128, 334] width 196 height 30
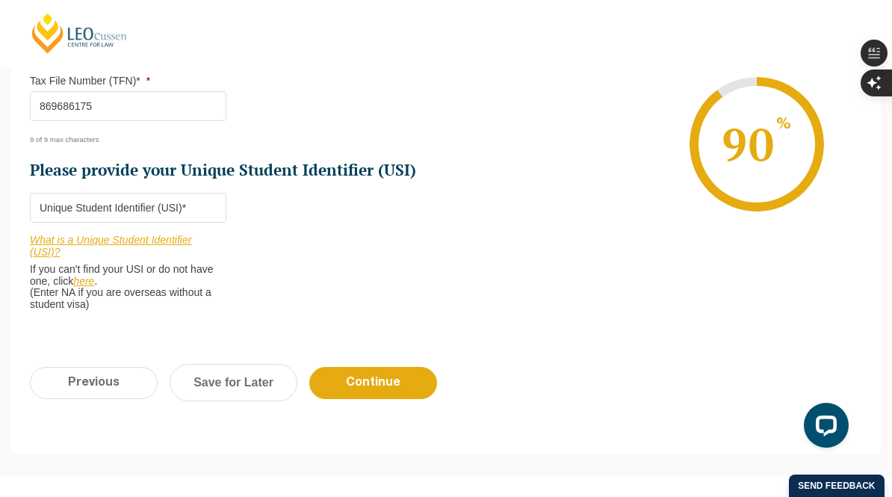
scroll to position [630, 0]
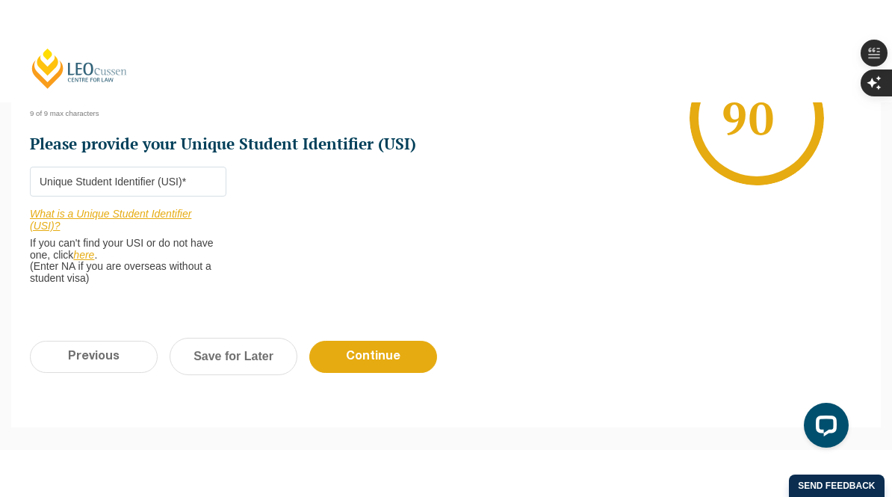
paste input "NKAFBNCTPD"
type input "NKAFBNCTPD"
click at [361, 367] on input "Continue" at bounding box center [373, 357] width 128 height 32
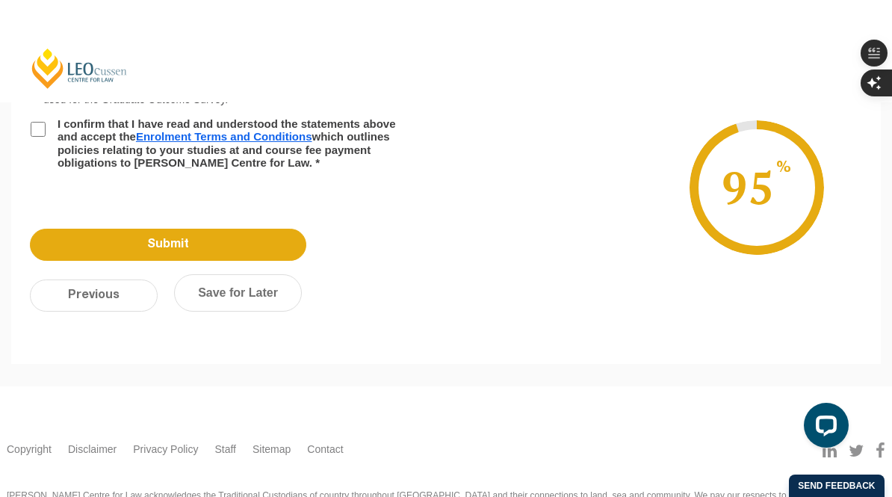
scroll to position [129, 0]
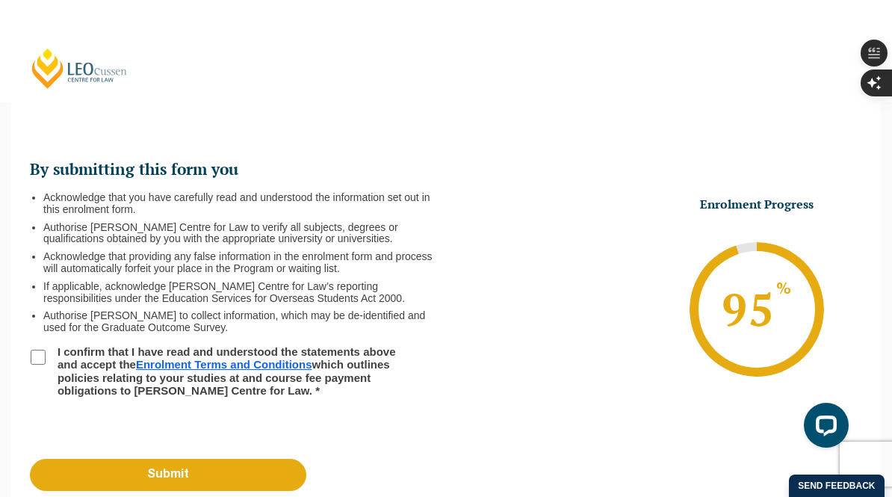
click at [41, 349] on input "I confirm that I have read and understood the statements above and accept the E…" at bounding box center [38, 356] width 15 height 15
checkbox input "true"
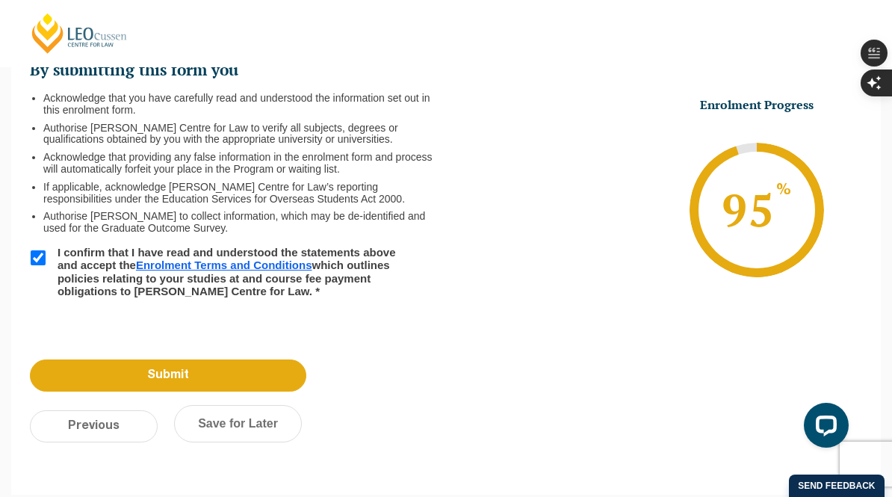
scroll to position [232, 0]
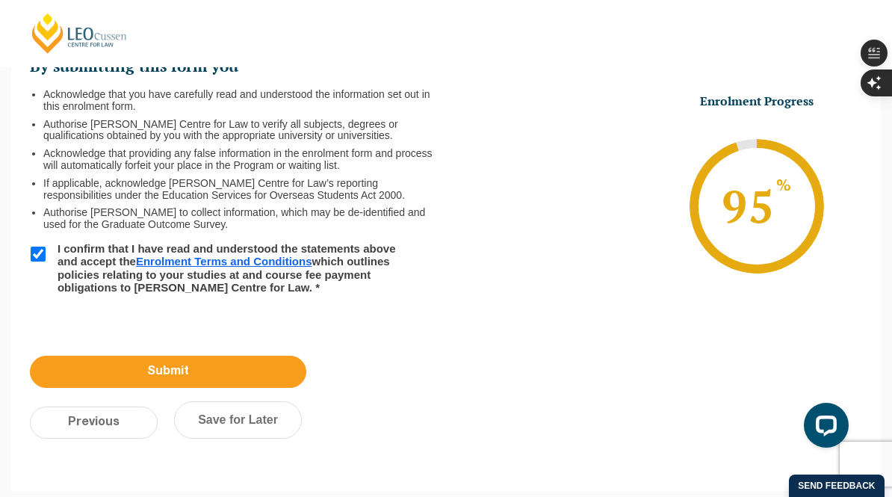
click at [196, 364] on input "Submit" at bounding box center [168, 371] width 276 height 32
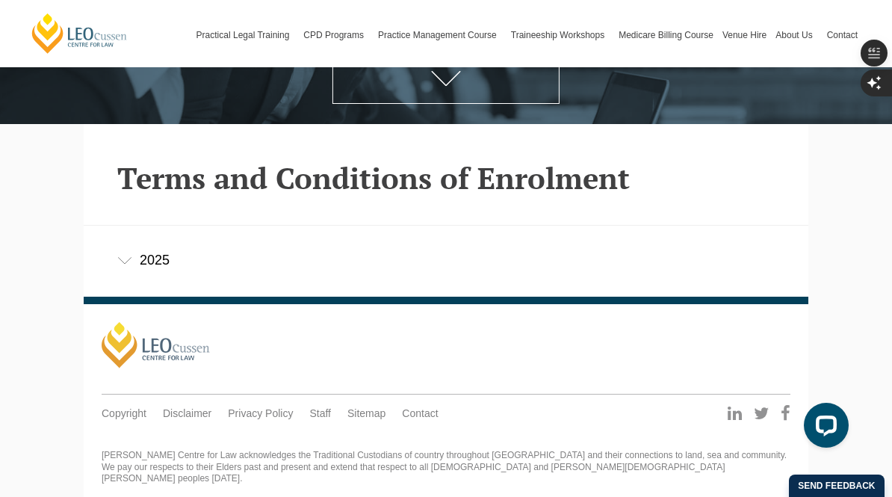
scroll to position [274, 0]
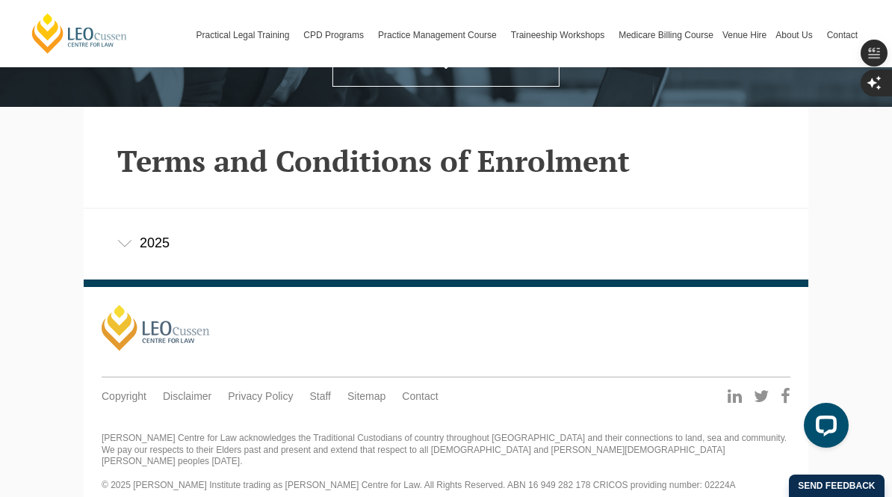
click at [171, 241] on div "2025" at bounding box center [446, 242] width 724 height 69
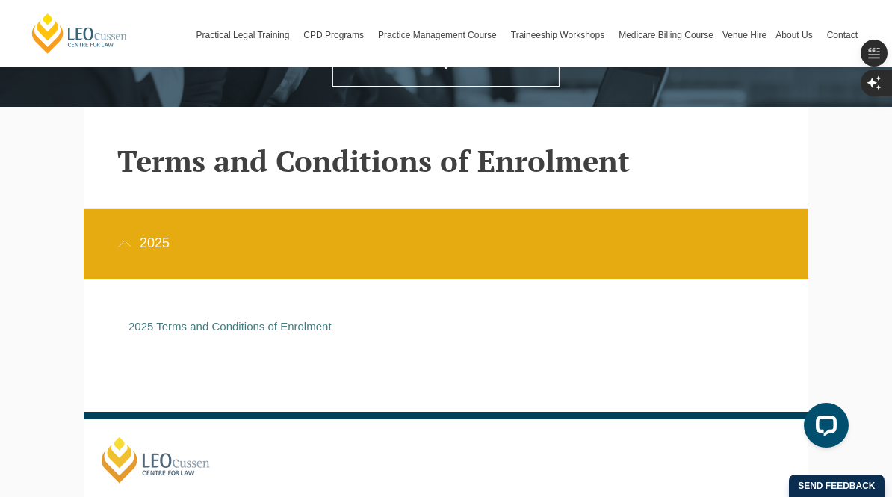
scroll to position [282, 0]
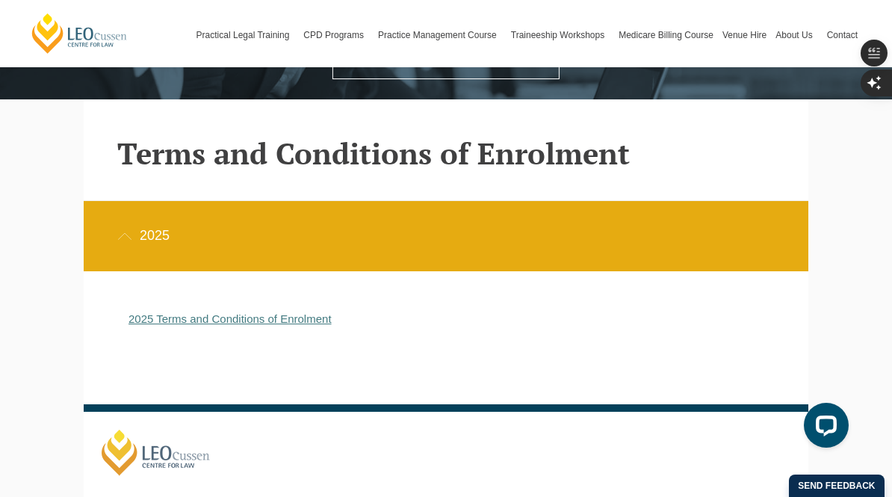
click at [301, 320] on link "2025 Terms and Conditions of Enrolment" at bounding box center [229, 318] width 203 height 13
